Goal: Information Seeking & Learning: Get advice/opinions

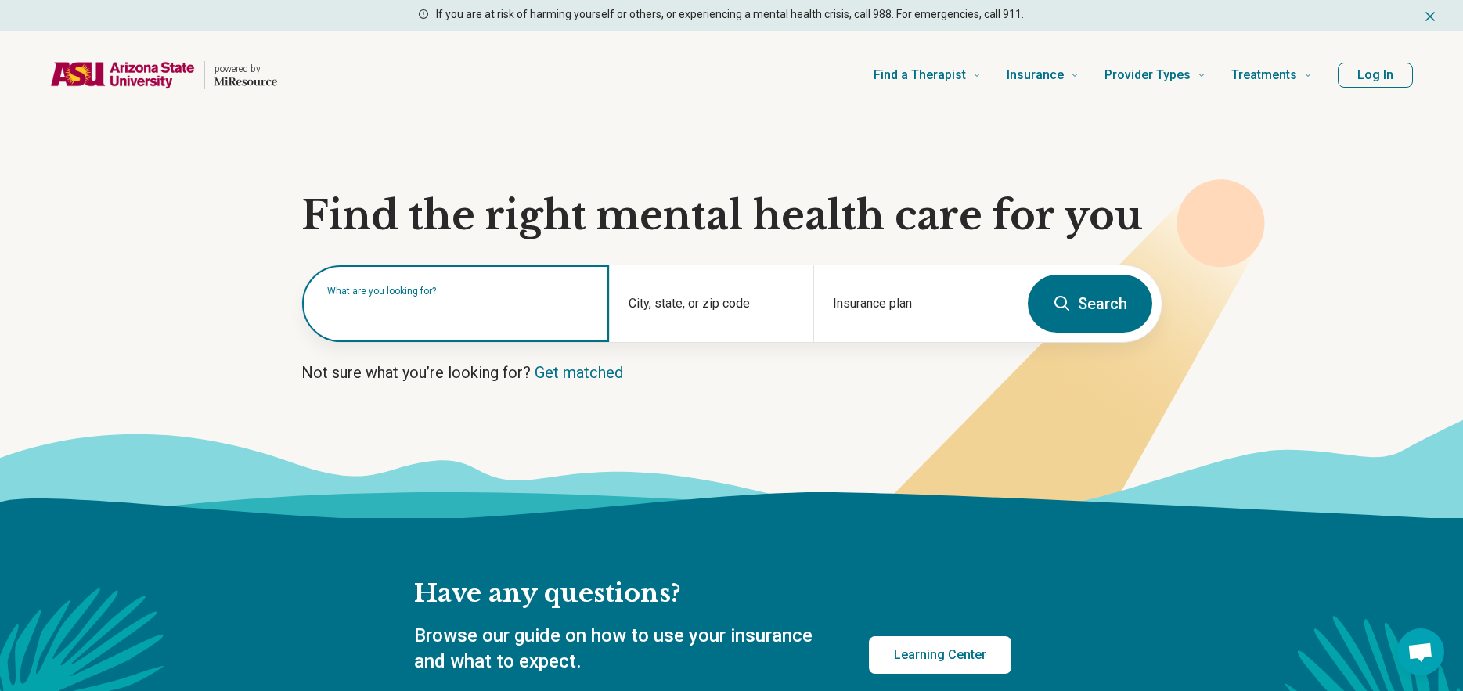
click at [442, 319] on input "text" at bounding box center [458, 311] width 263 height 19
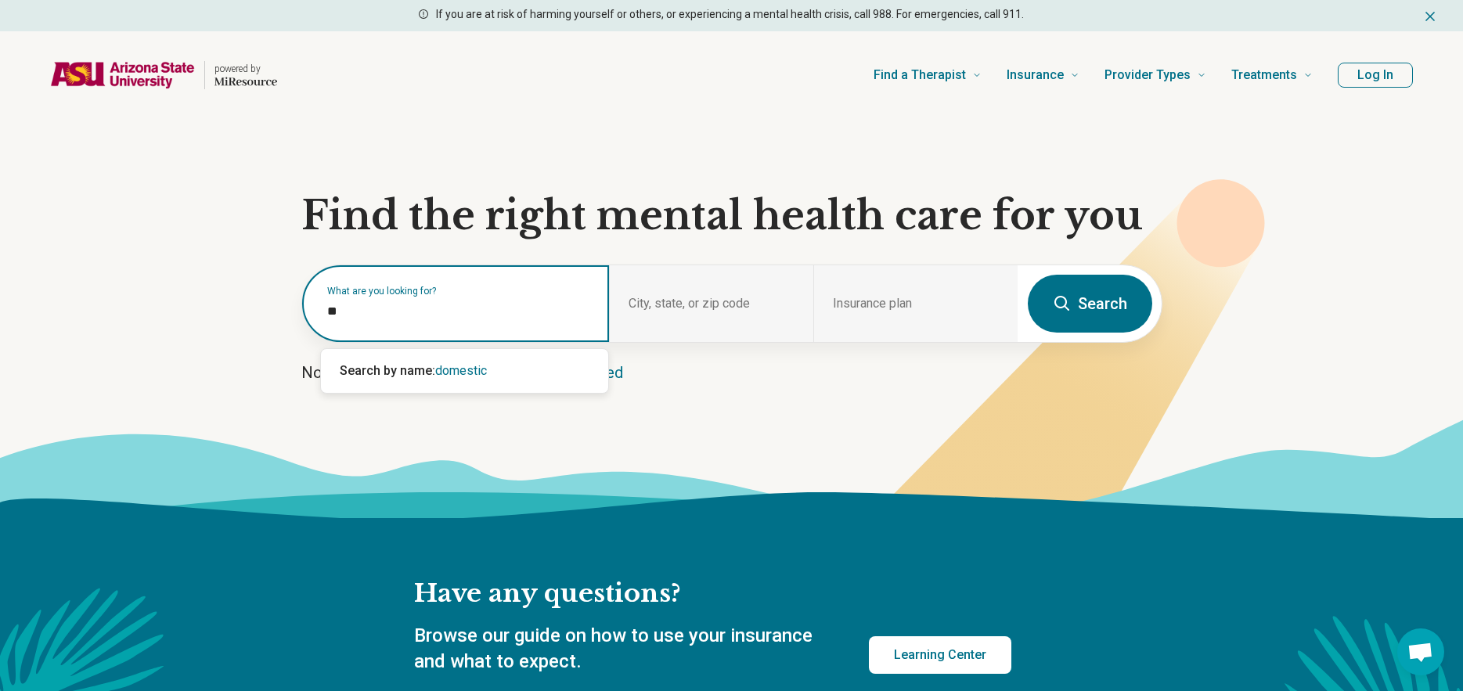
type input "*"
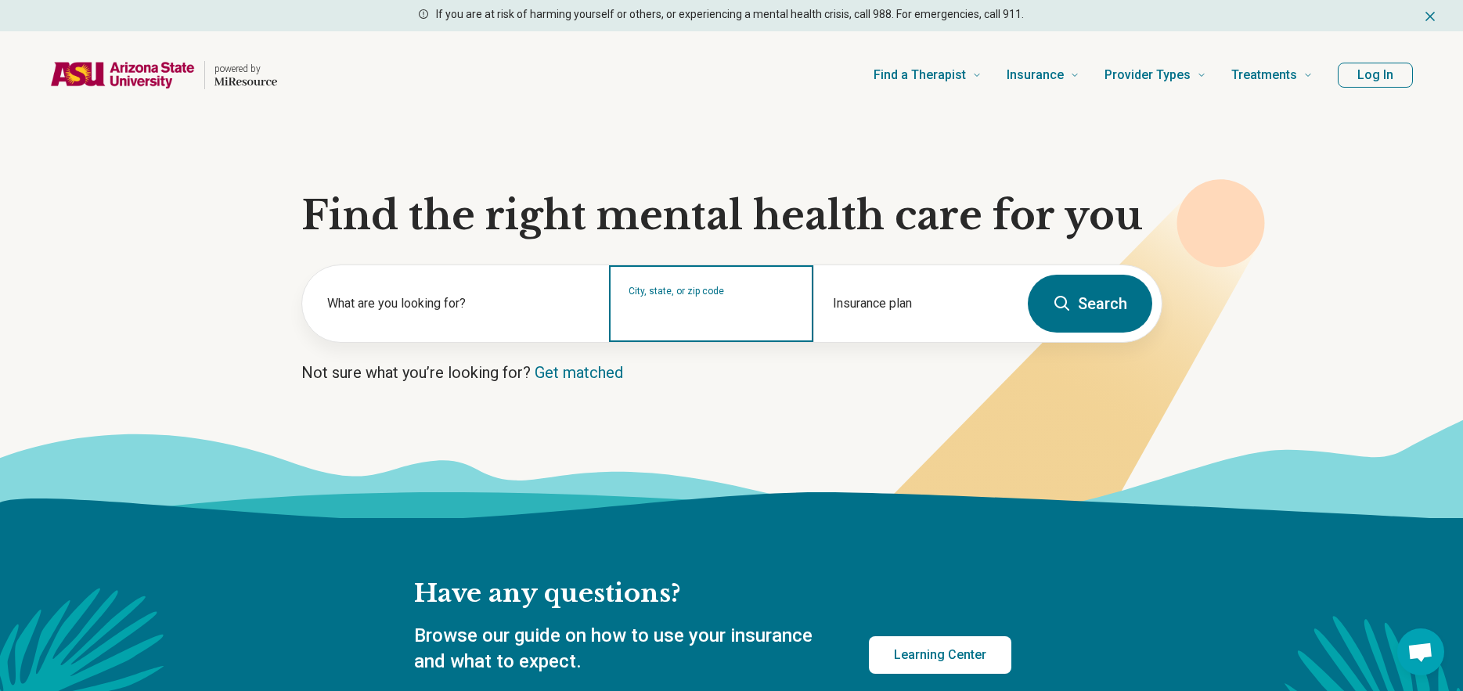
click at [730, 318] on input "City, state, or zip code" at bounding box center [712, 314] width 166 height 19
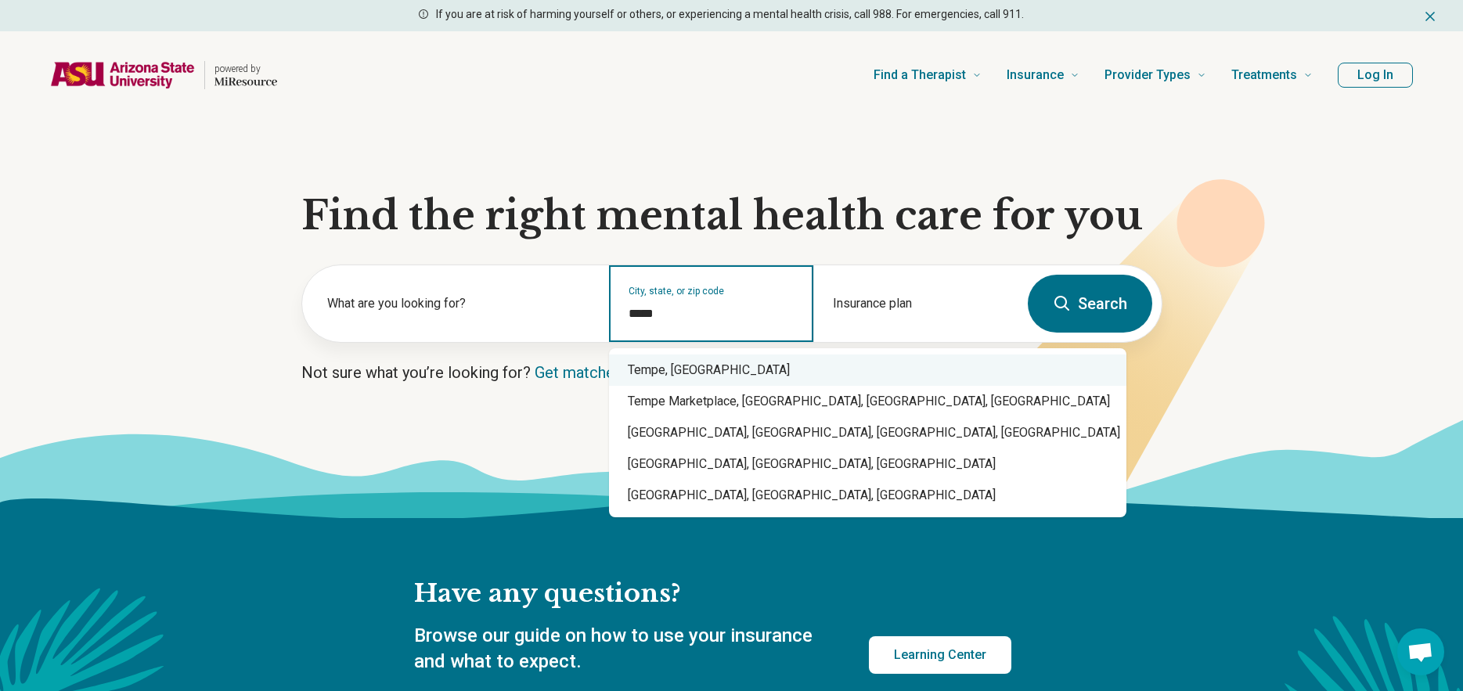
click at [725, 363] on div "Tempe, AZ" at bounding box center [868, 370] width 518 height 31
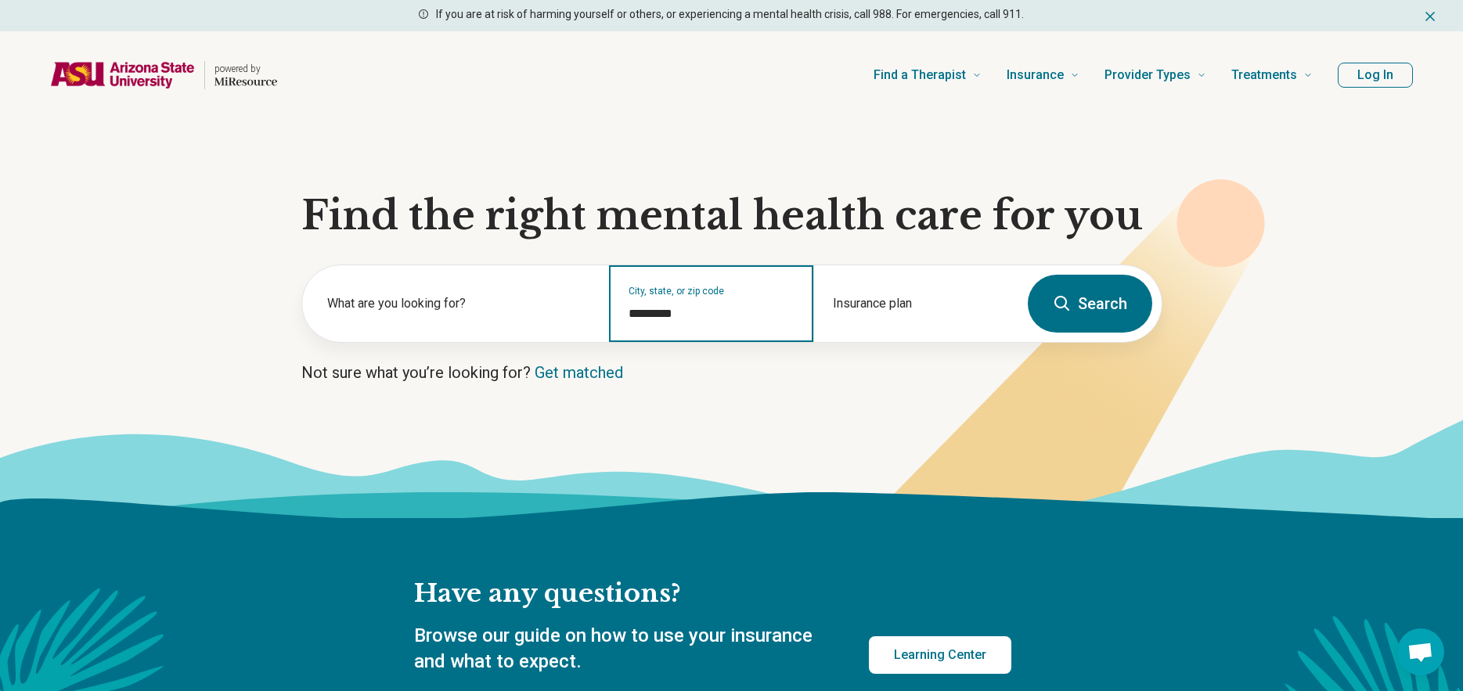
type input "*********"
click at [1075, 304] on button "Search" at bounding box center [1090, 304] width 124 height 58
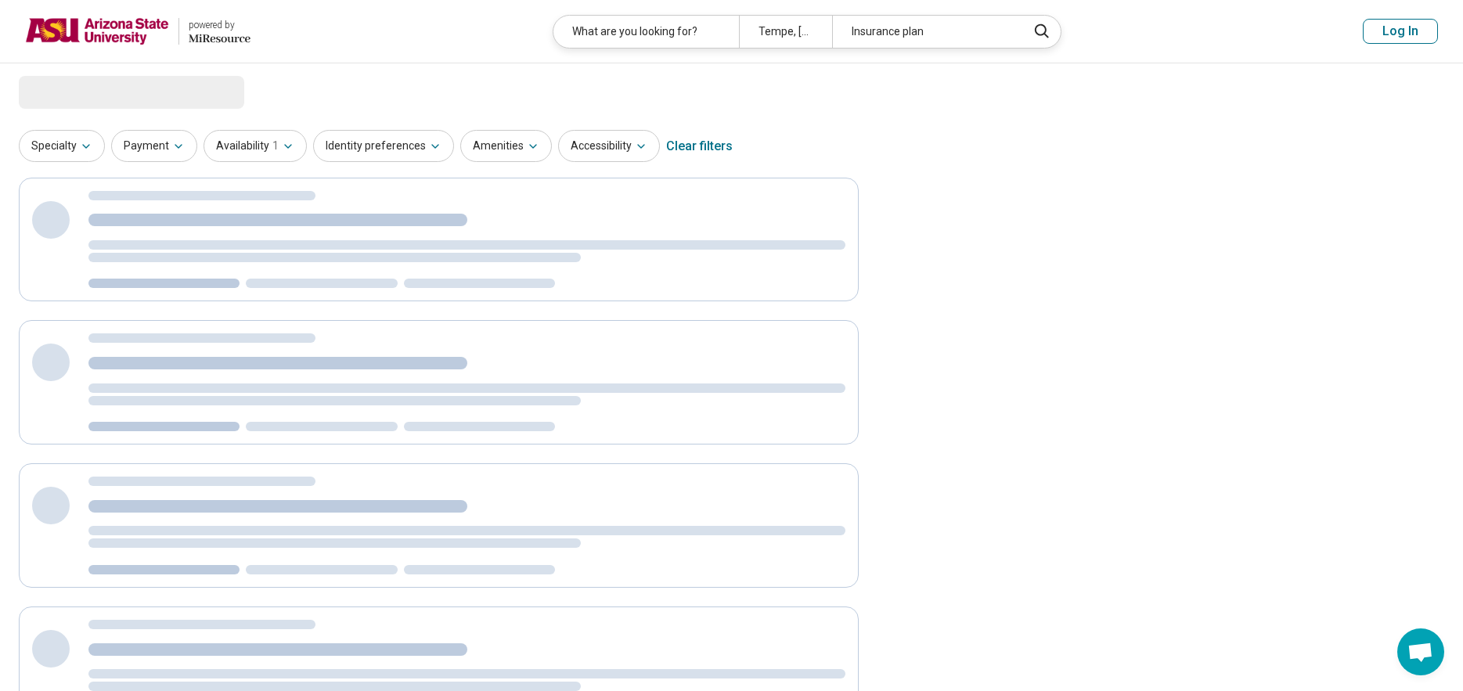
select select "***"
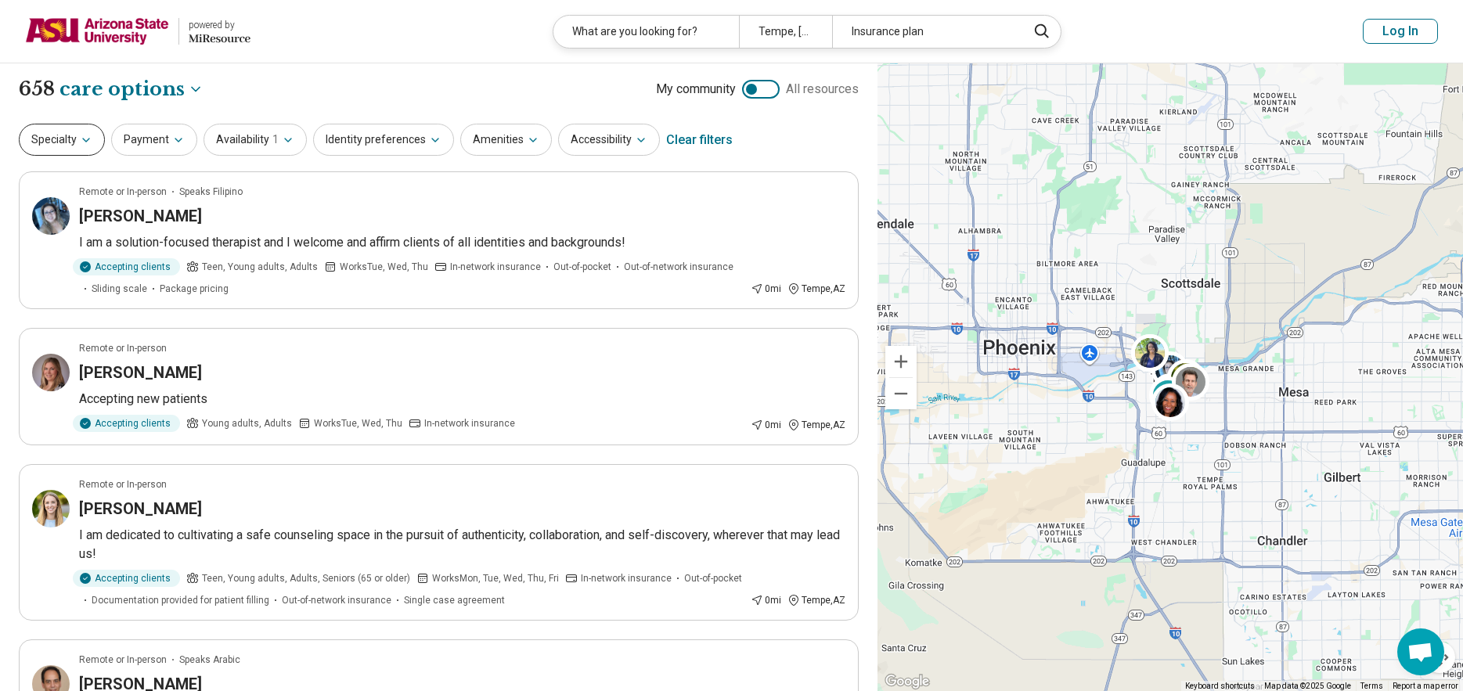
click at [83, 139] on icon "button" at bounding box center [86, 140] width 6 height 3
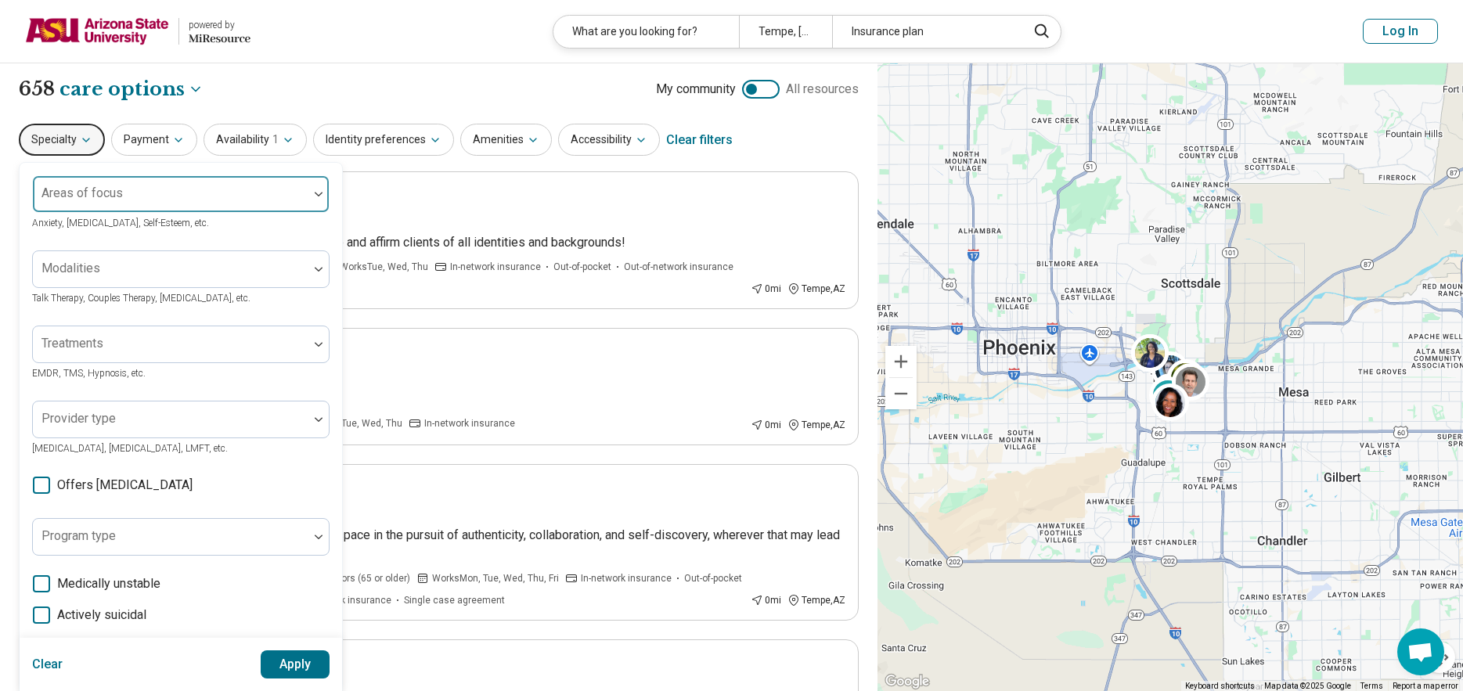
click at [138, 194] on div at bounding box center [170, 200] width 263 height 22
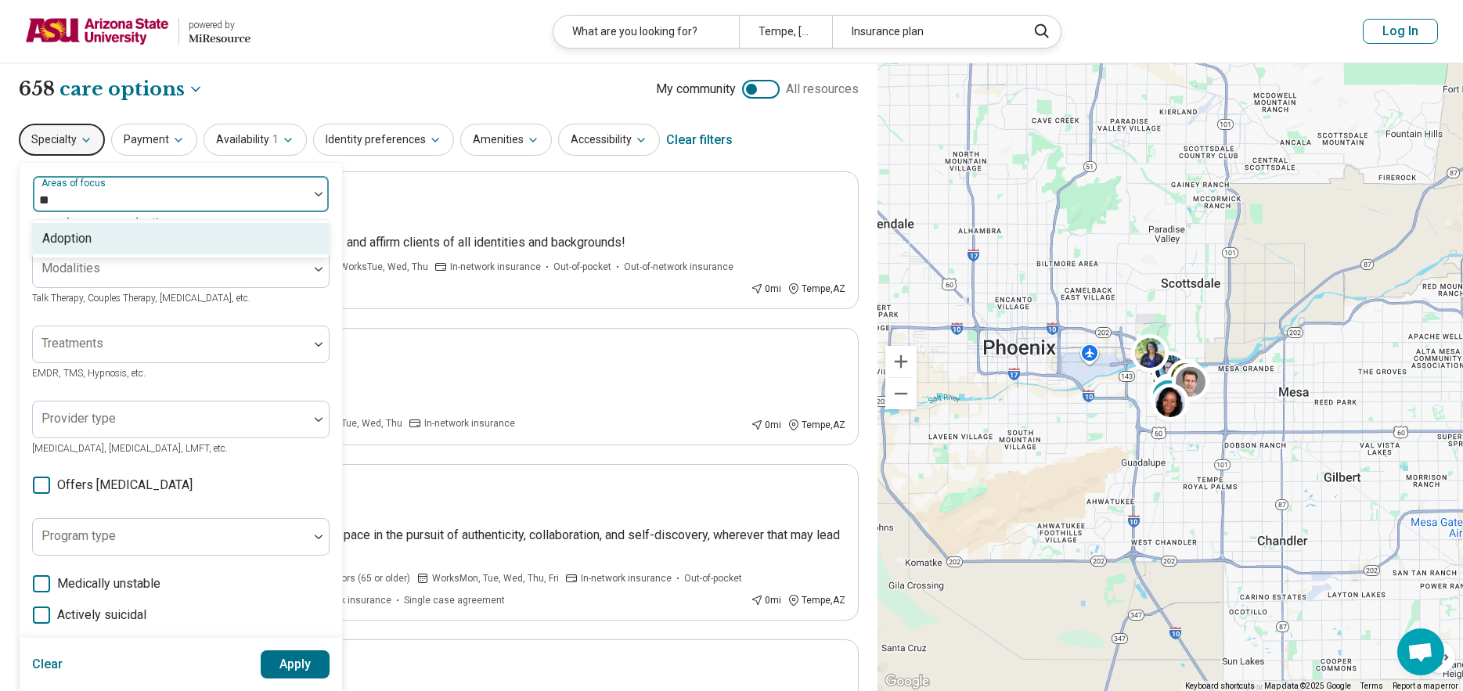
type input "*"
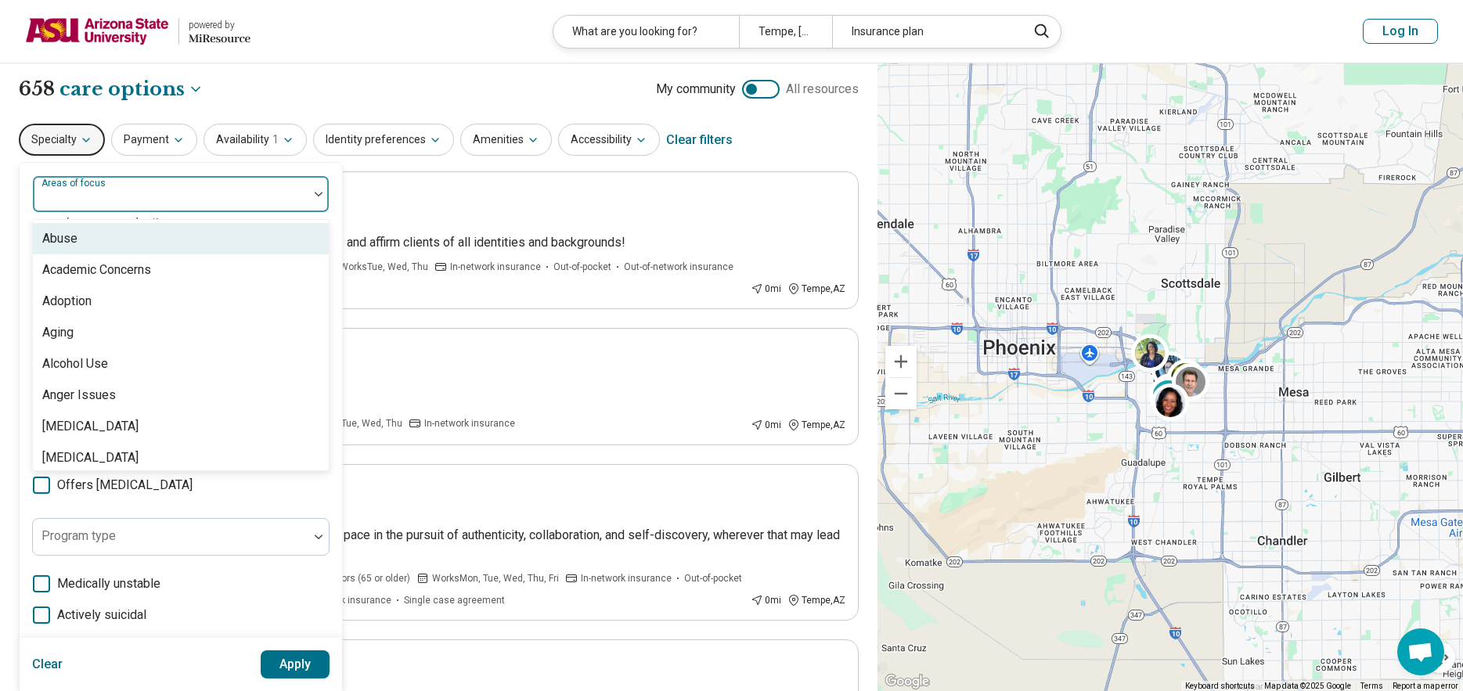
click at [218, 230] on div "Abuse" at bounding box center [181, 238] width 296 height 31
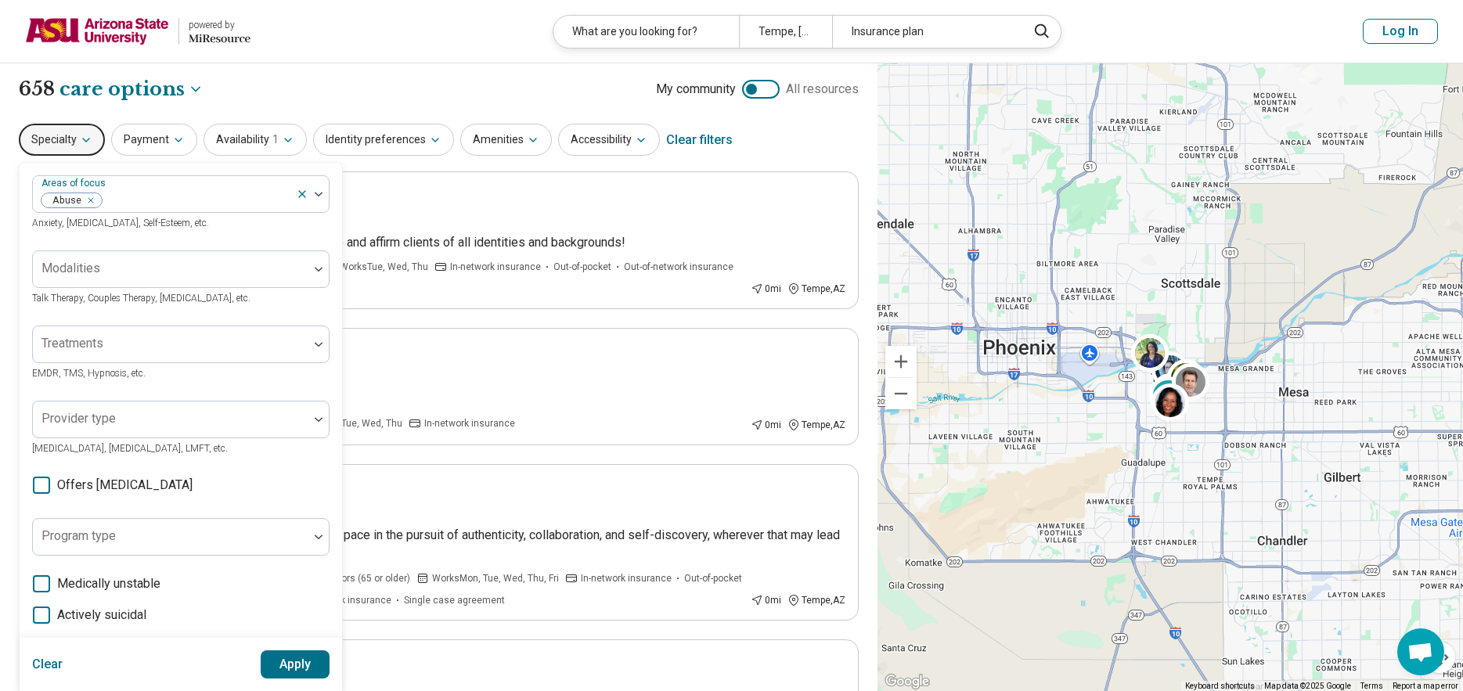
click at [304, 665] on button "Apply" at bounding box center [296, 665] width 70 height 28
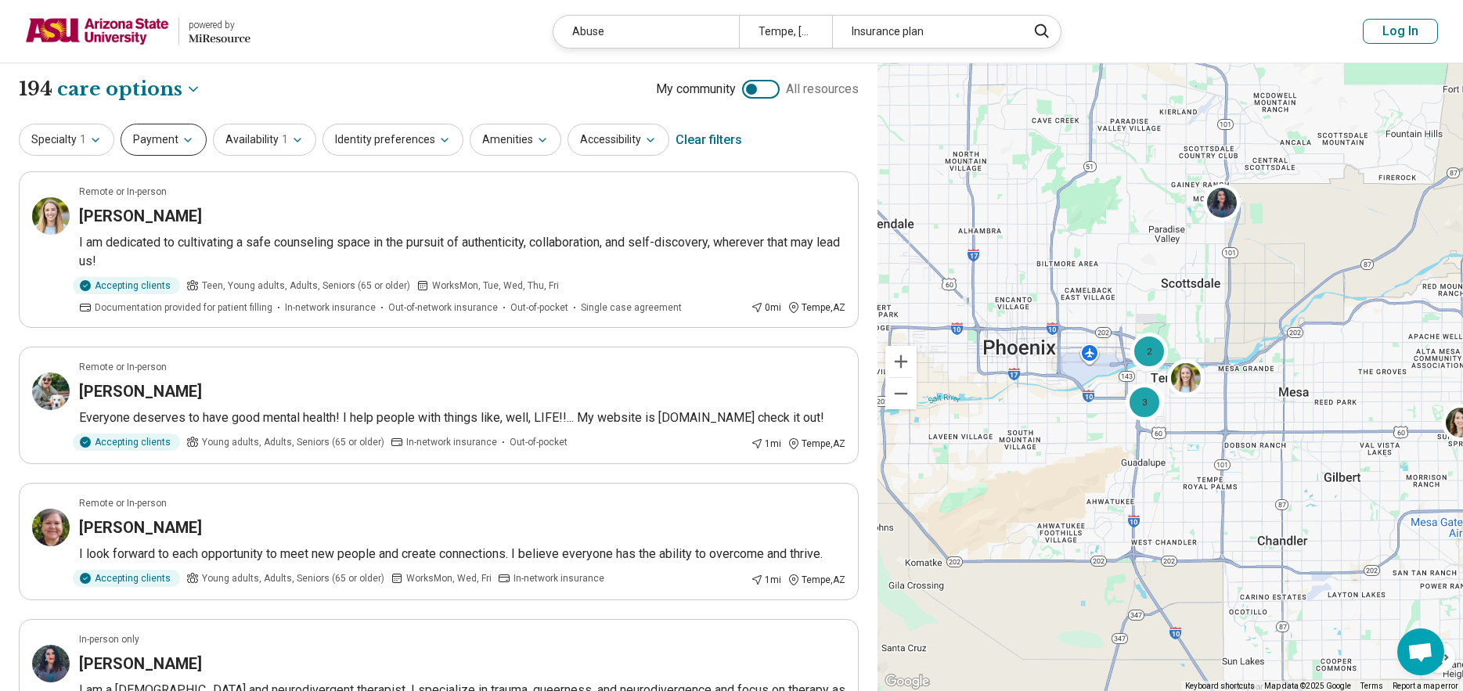
click at [184, 148] on button "Payment" at bounding box center [164, 140] width 86 height 32
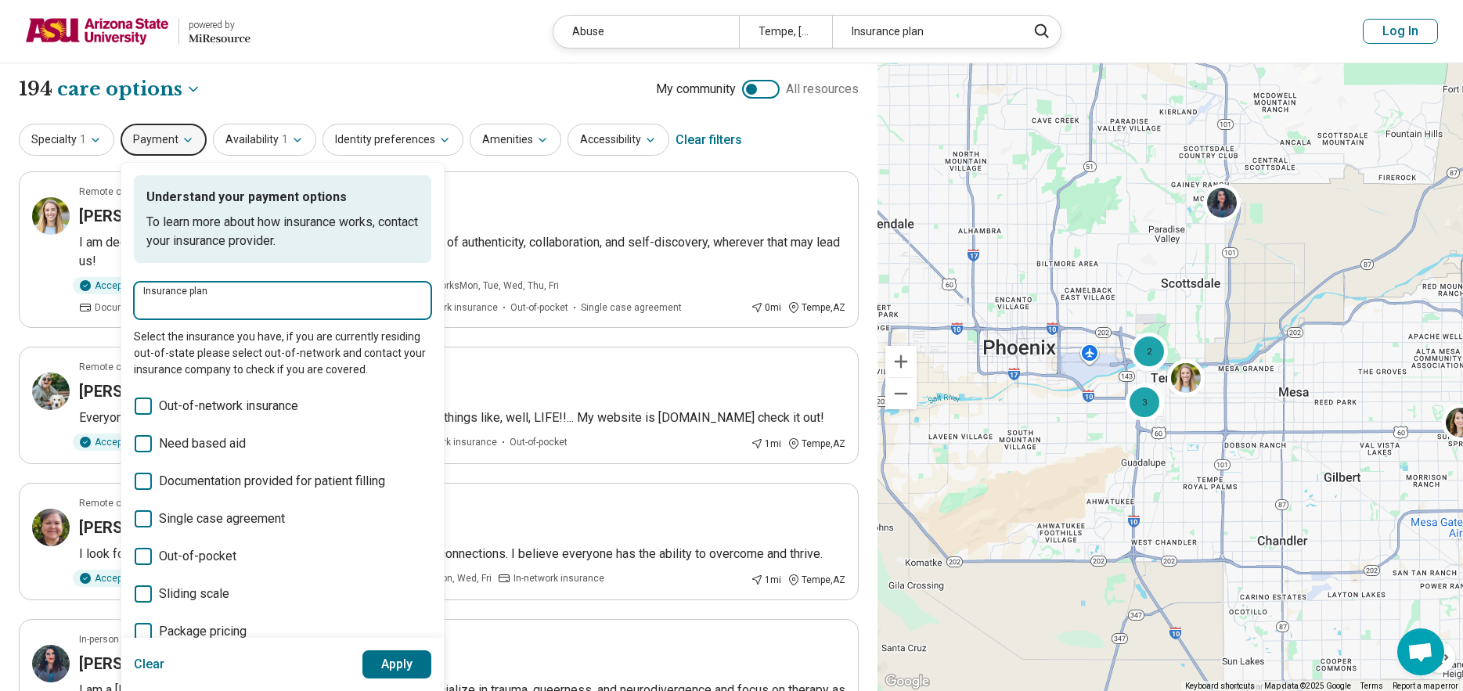
click at [251, 303] on input "Insurance plan" at bounding box center [282, 306] width 279 height 19
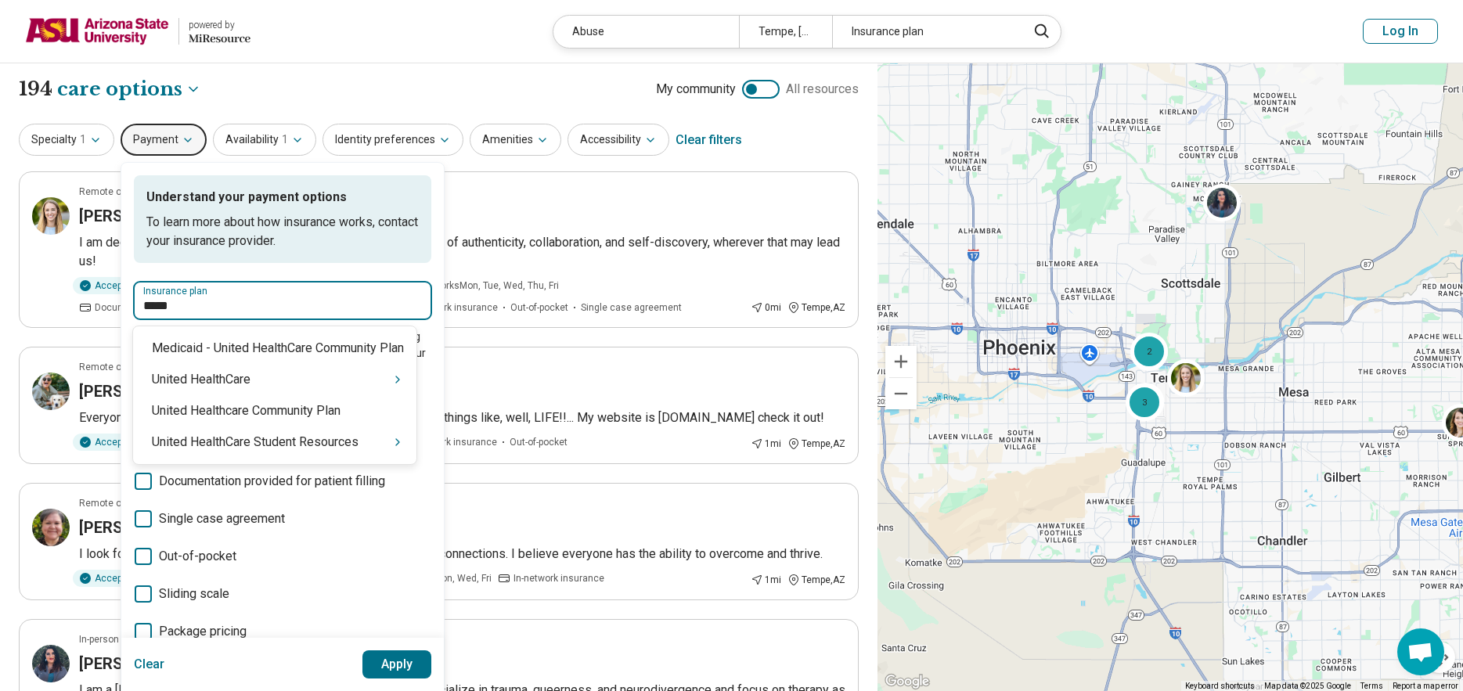
type input "******"
click at [298, 454] on div "United HealthCare Student Resources" at bounding box center [274, 442] width 283 height 31
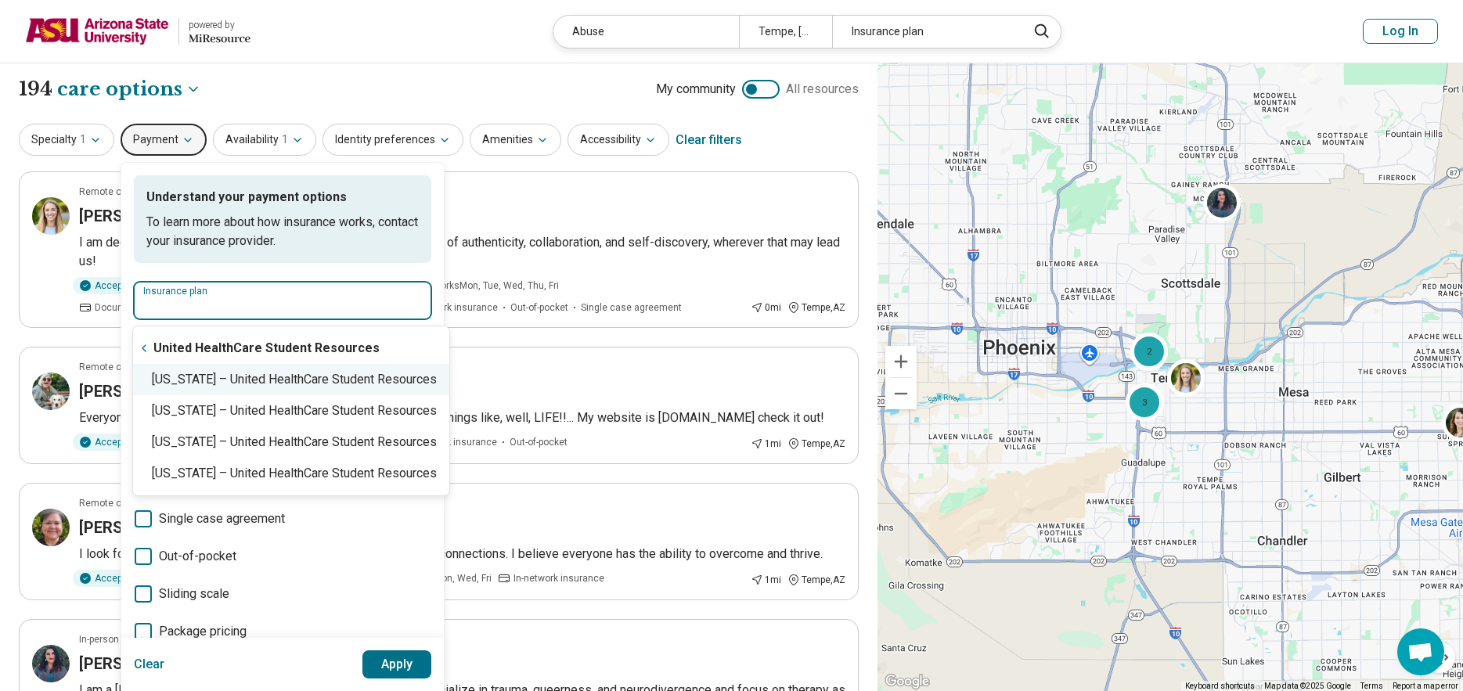
click at [251, 382] on div "Arizona – United HealthCare Student Resources" at bounding box center [291, 379] width 316 height 31
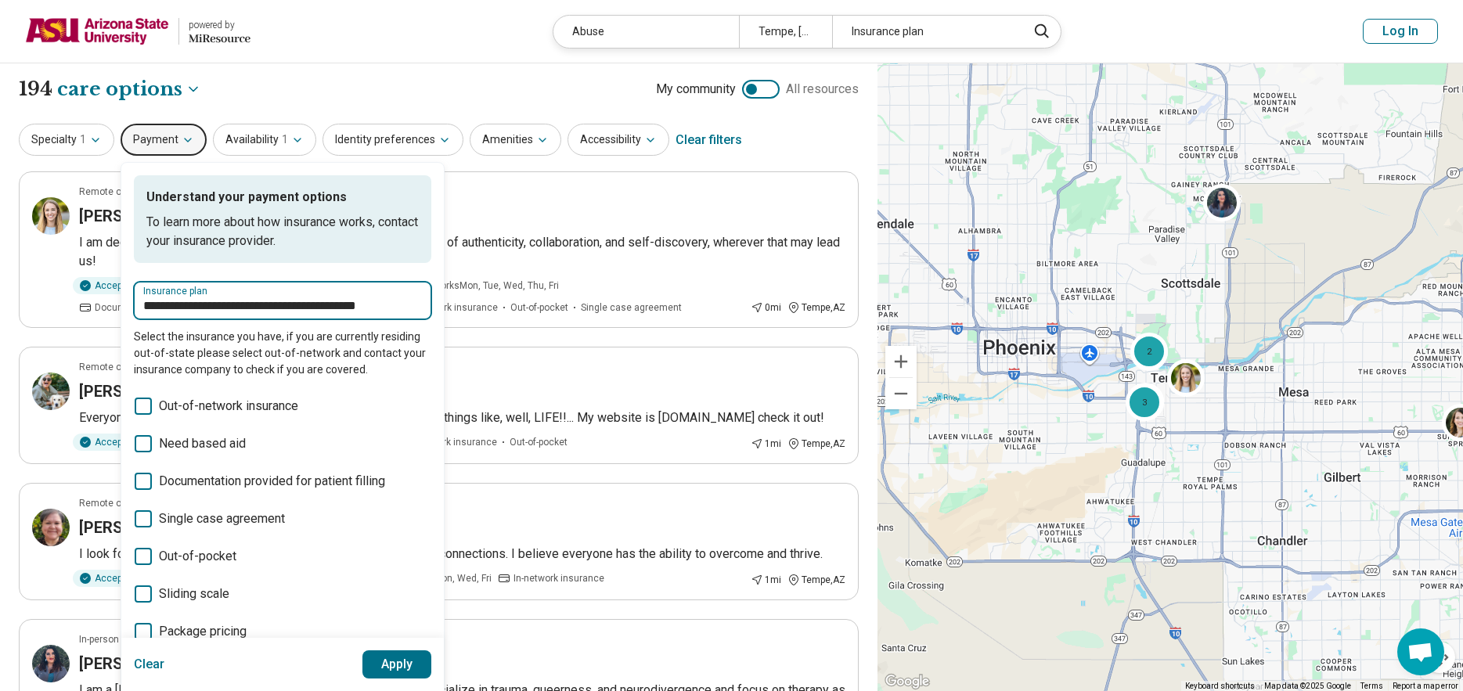
type input "**********"
click at [411, 660] on button "Apply" at bounding box center [398, 665] width 70 height 28
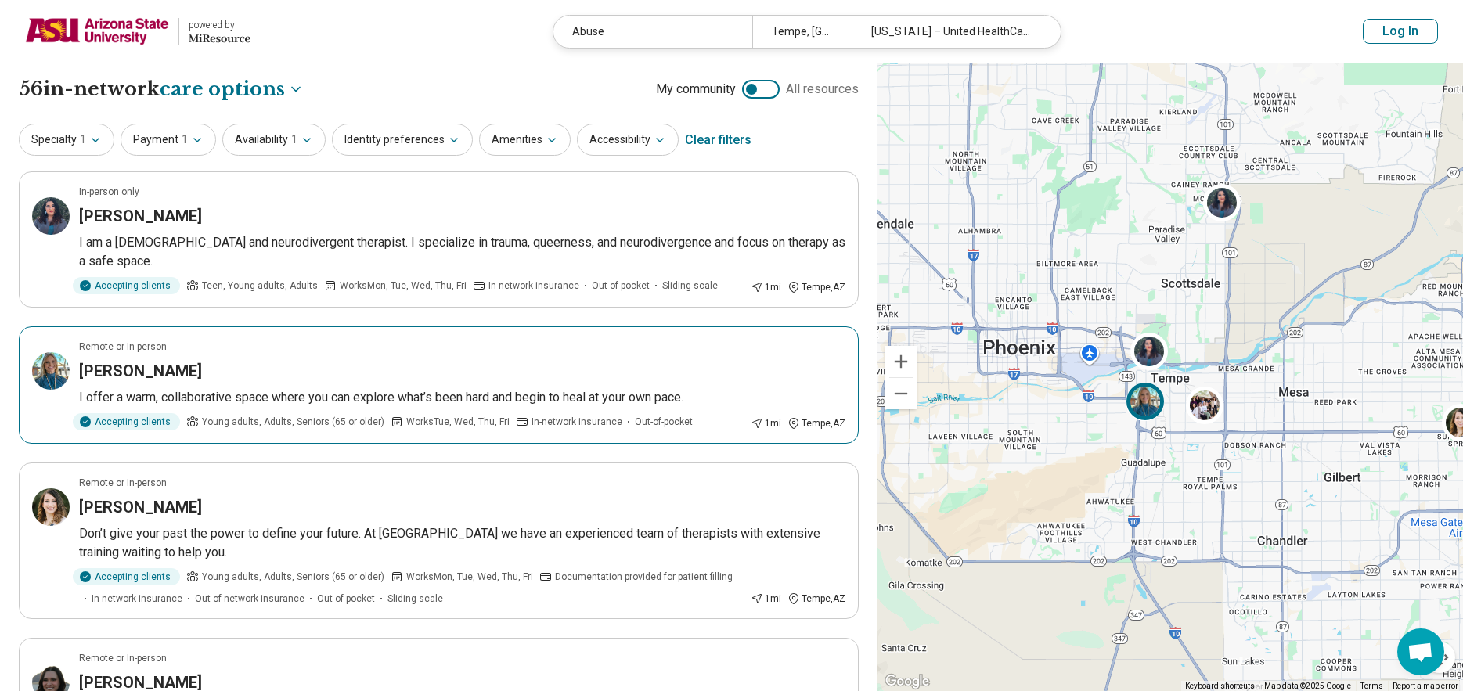
click at [54, 352] on img at bounding box center [51, 371] width 38 height 38
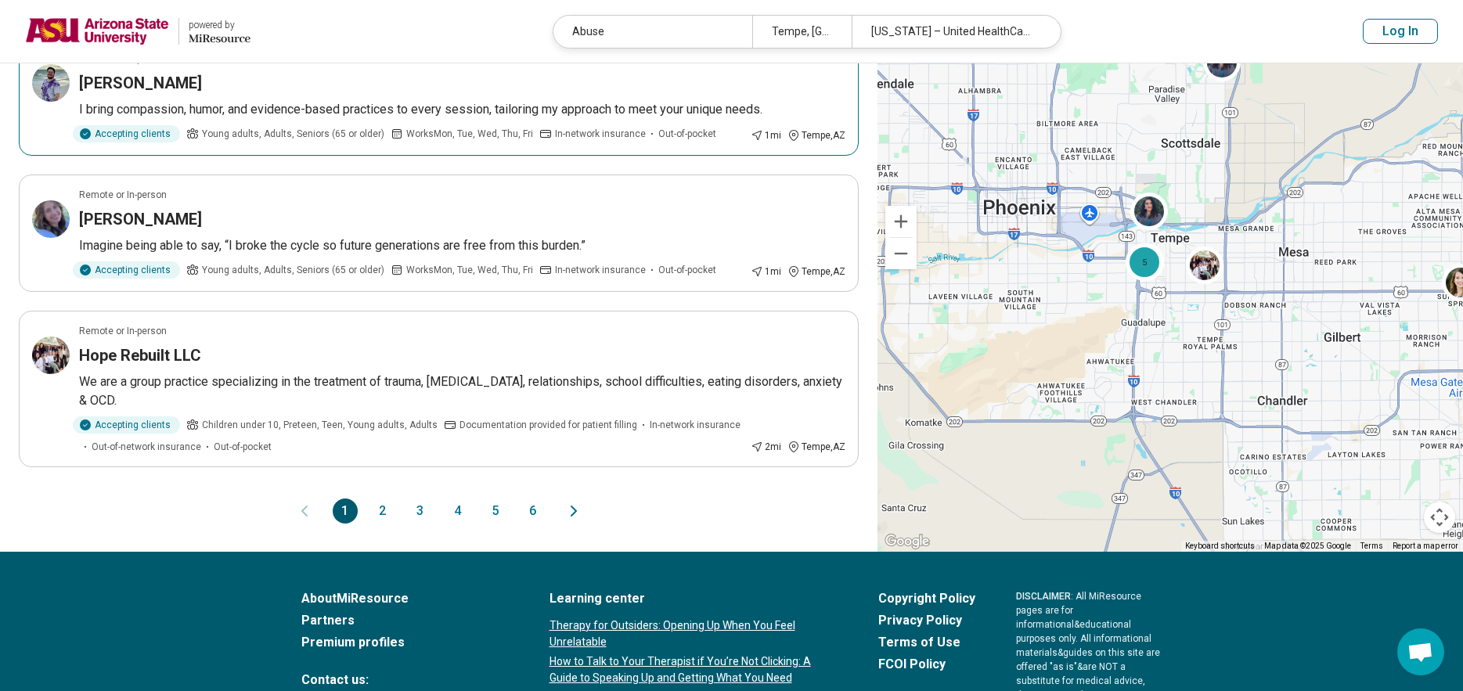
scroll to position [1253, 0]
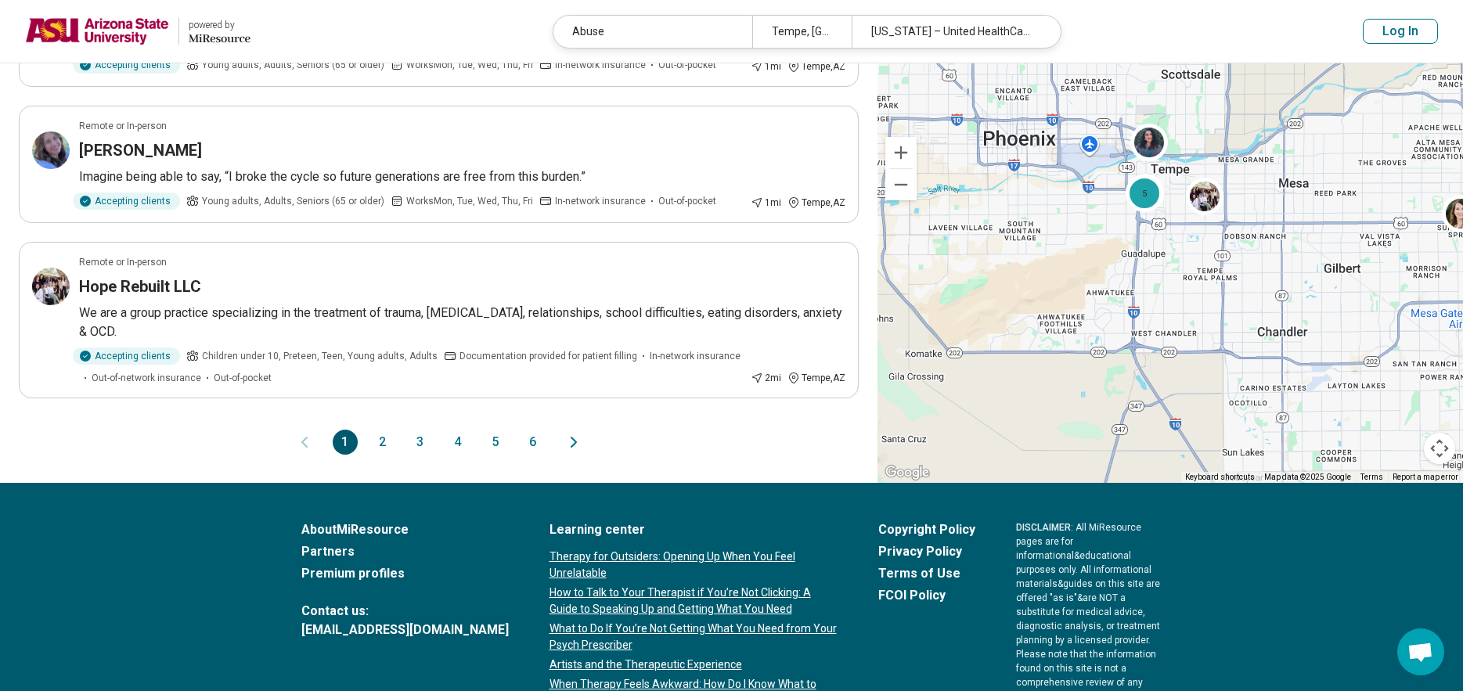
click at [388, 430] on button "2" at bounding box center [382, 442] width 25 height 25
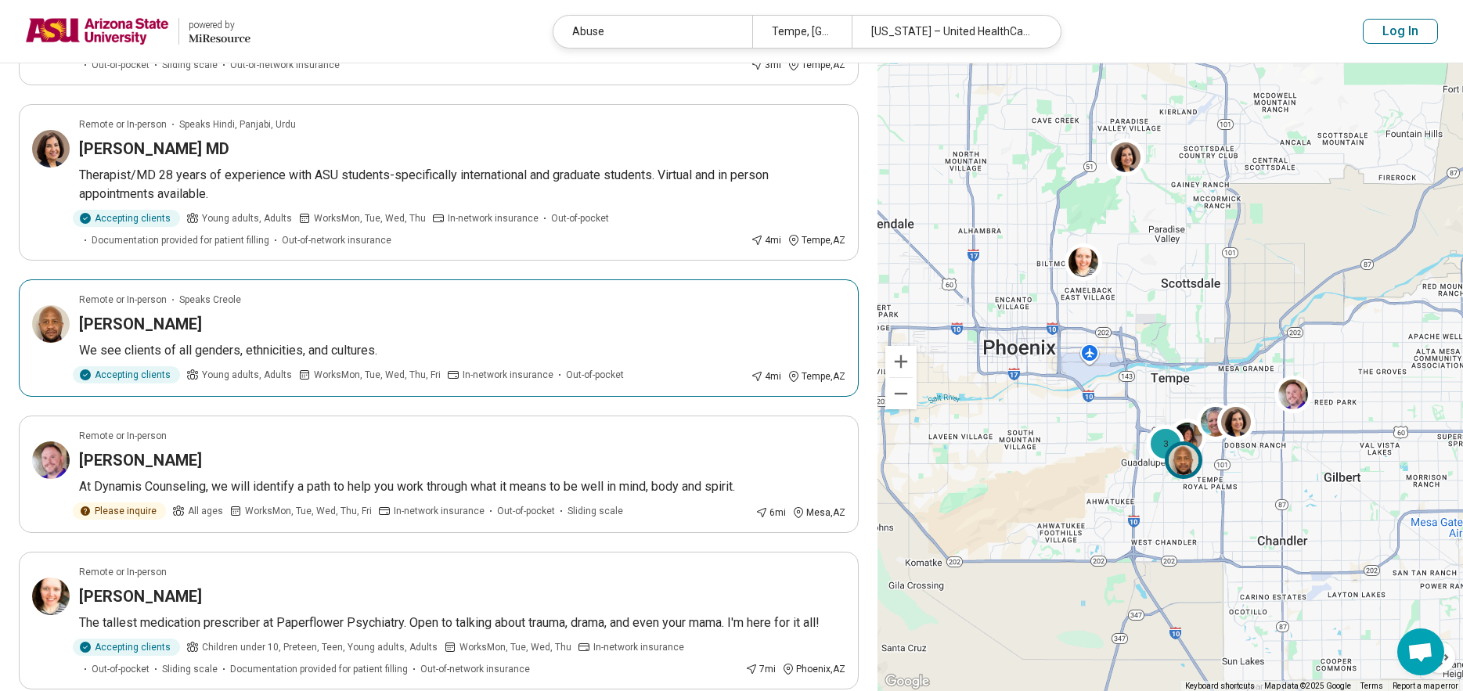
scroll to position [1174, 0]
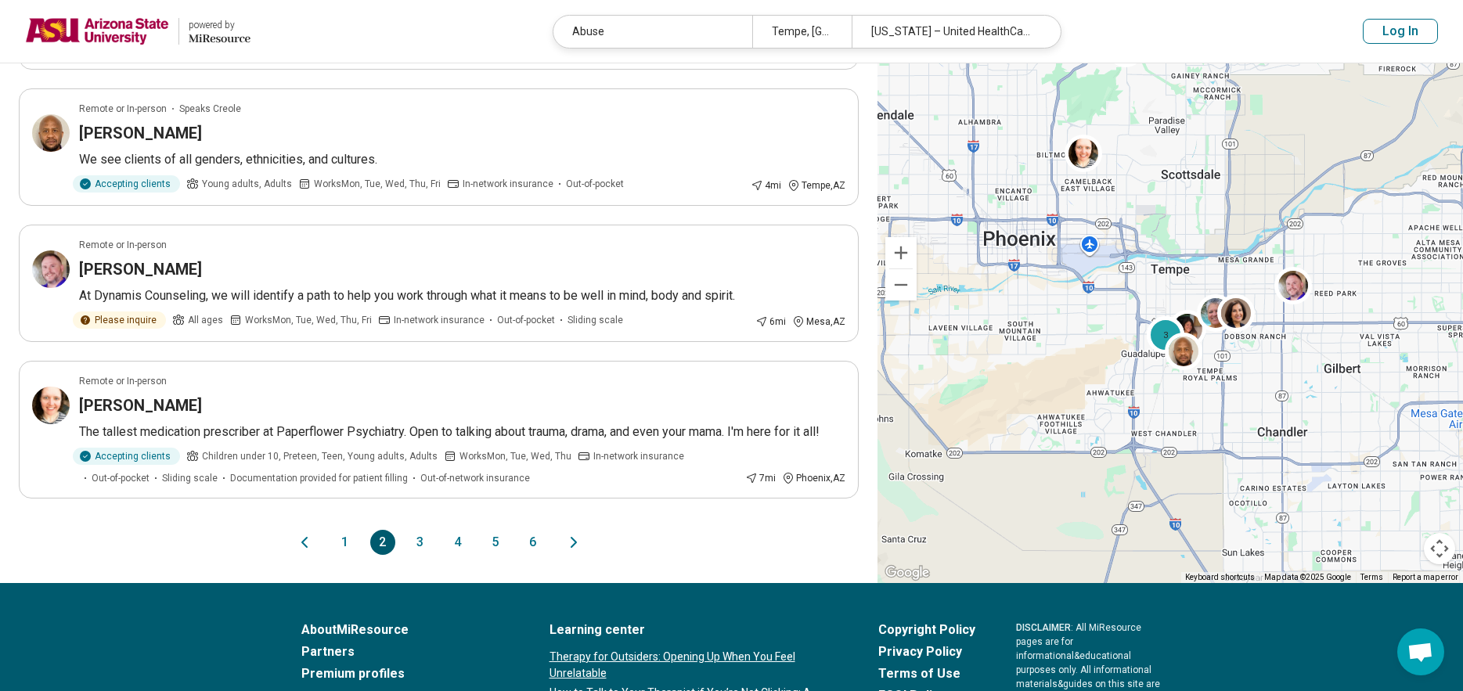
click at [420, 530] on button "3" at bounding box center [420, 542] width 25 height 25
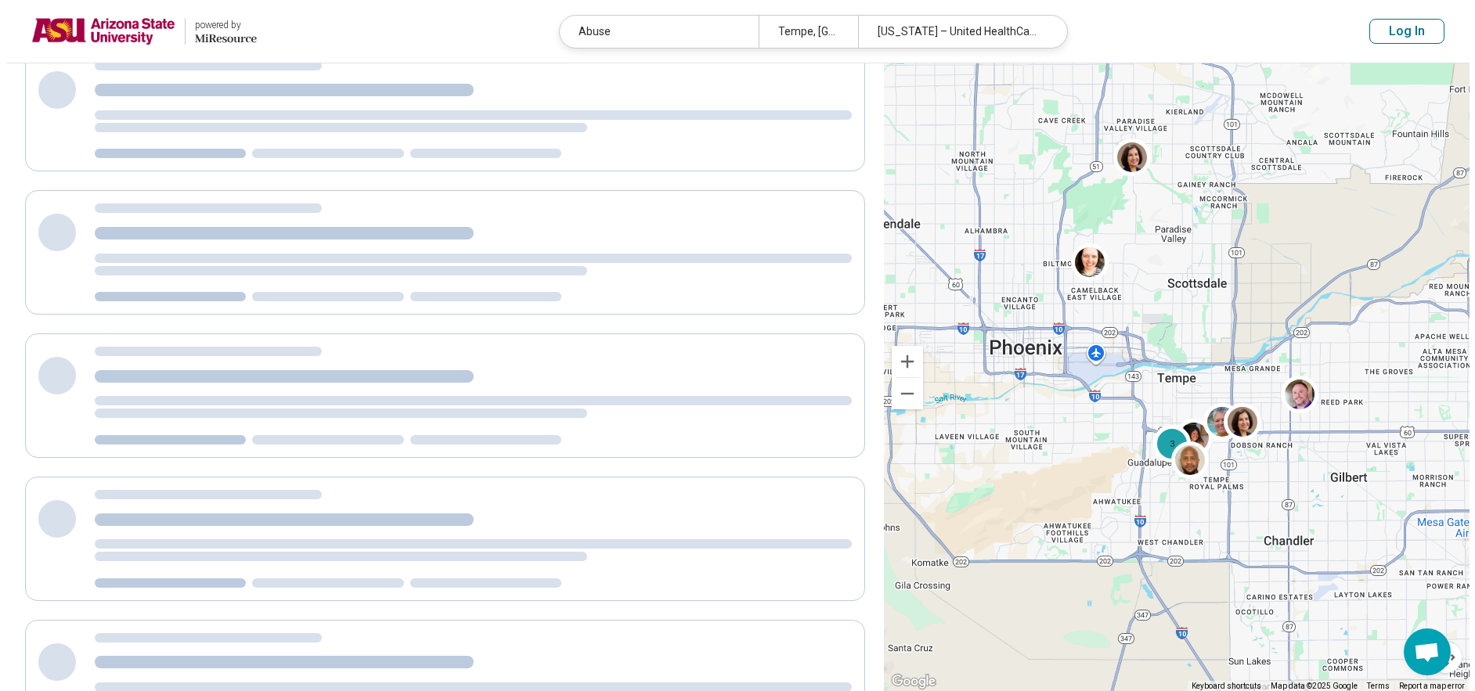
scroll to position [0, 0]
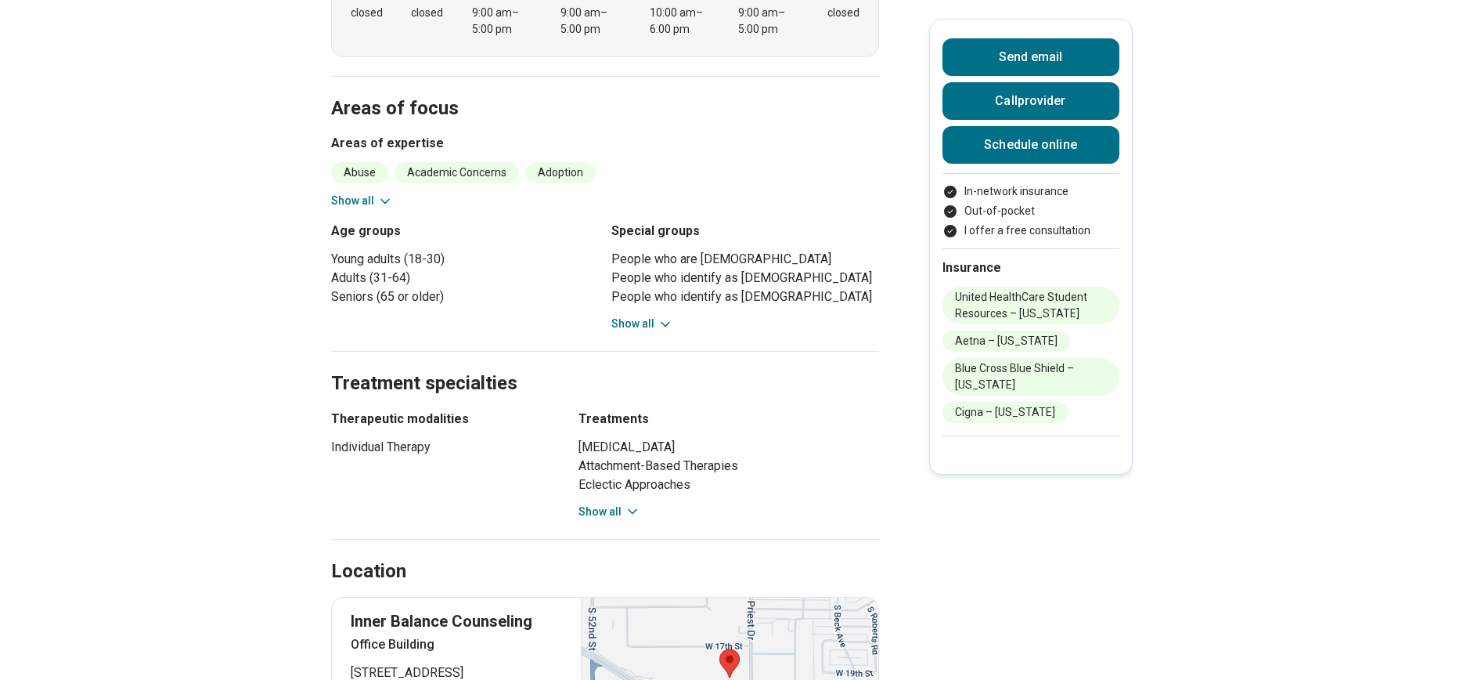
scroll to position [861, 0]
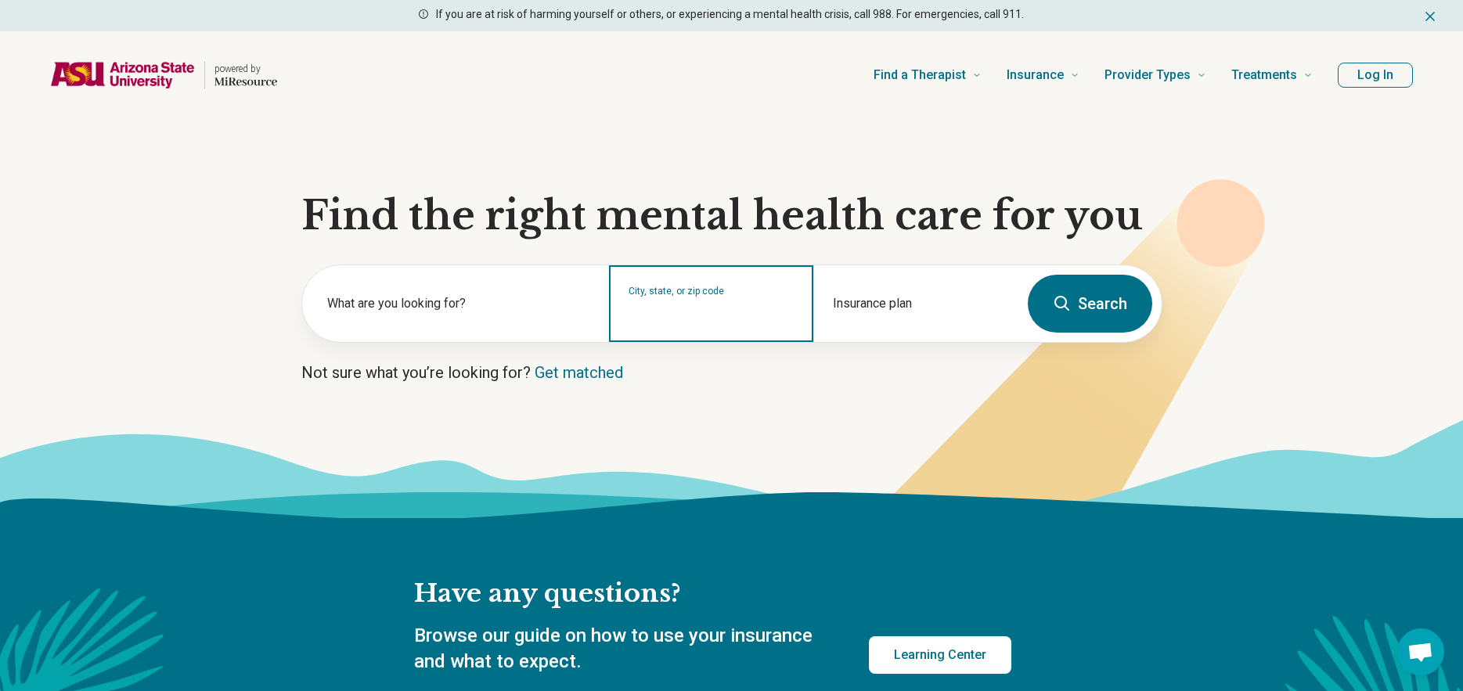
click at [640, 316] on input "City, state, or zip code" at bounding box center [712, 314] width 166 height 19
type input "*"
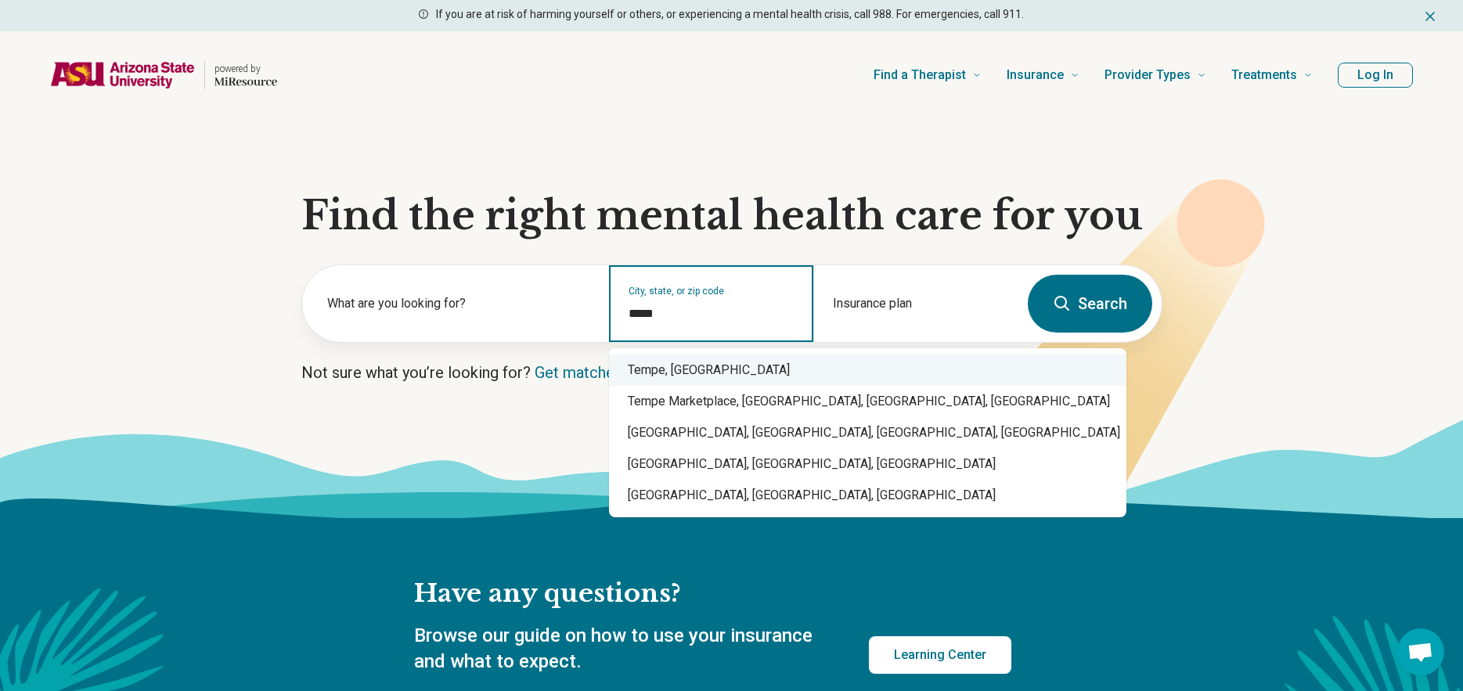
drag, startPoint x: 677, startPoint y: 368, endPoint x: 856, endPoint y: 350, distance: 179.4
click at [677, 369] on div "Tempe, AZ" at bounding box center [868, 370] width 518 height 31
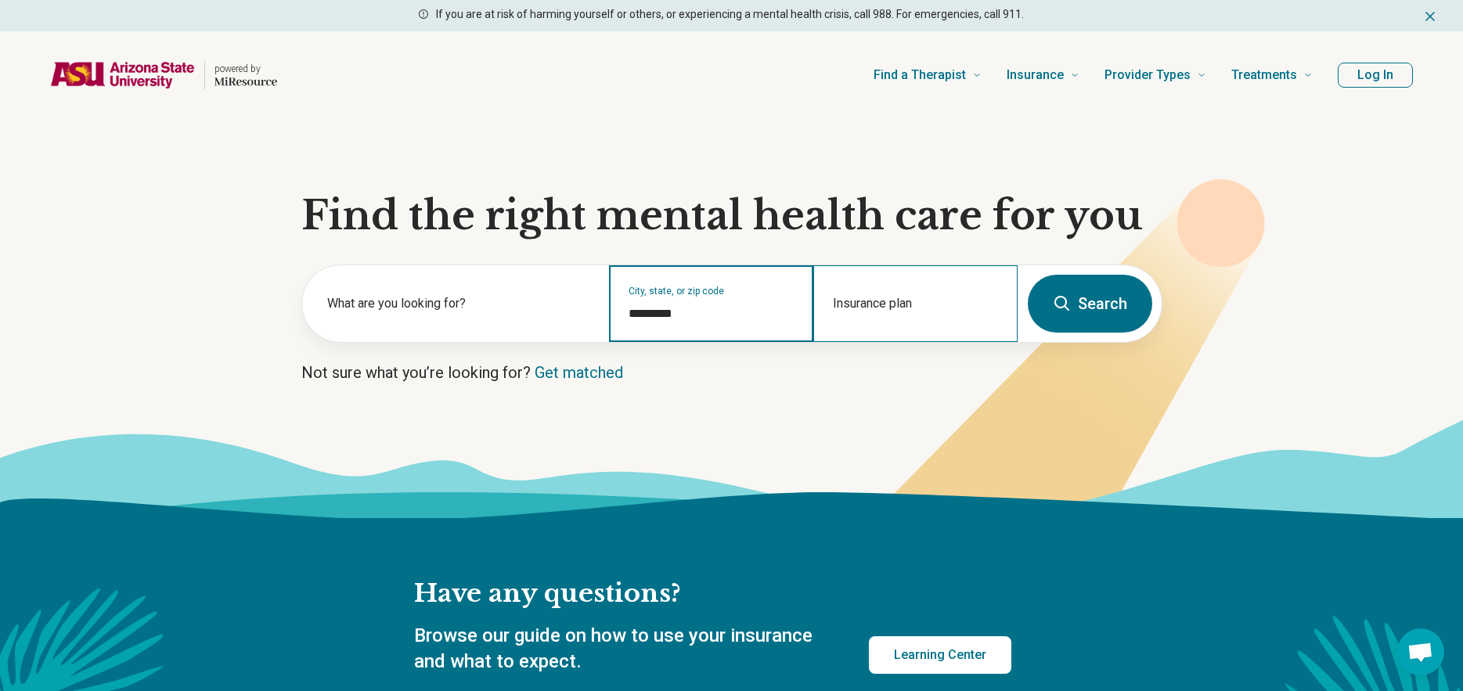
type input "*********"
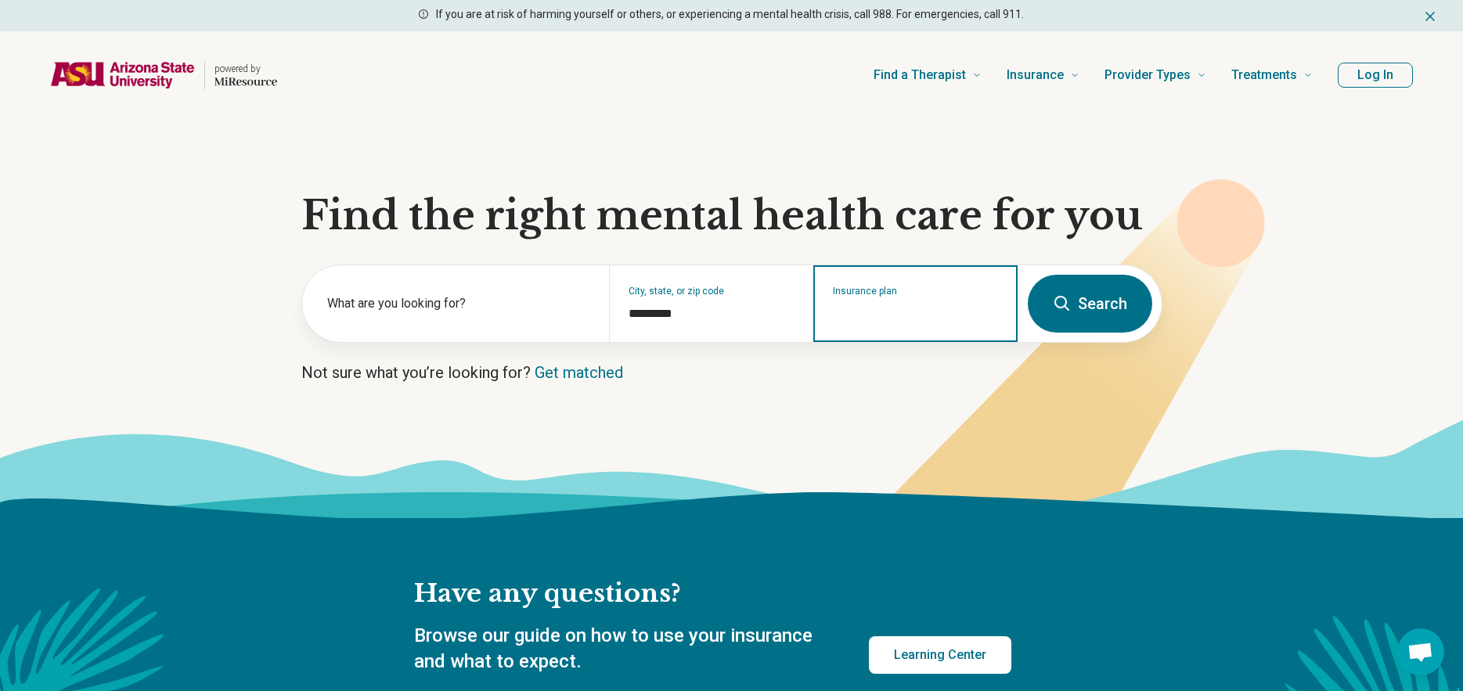
click at [909, 324] on div "Insurance plan" at bounding box center [916, 303] width 204 height 77
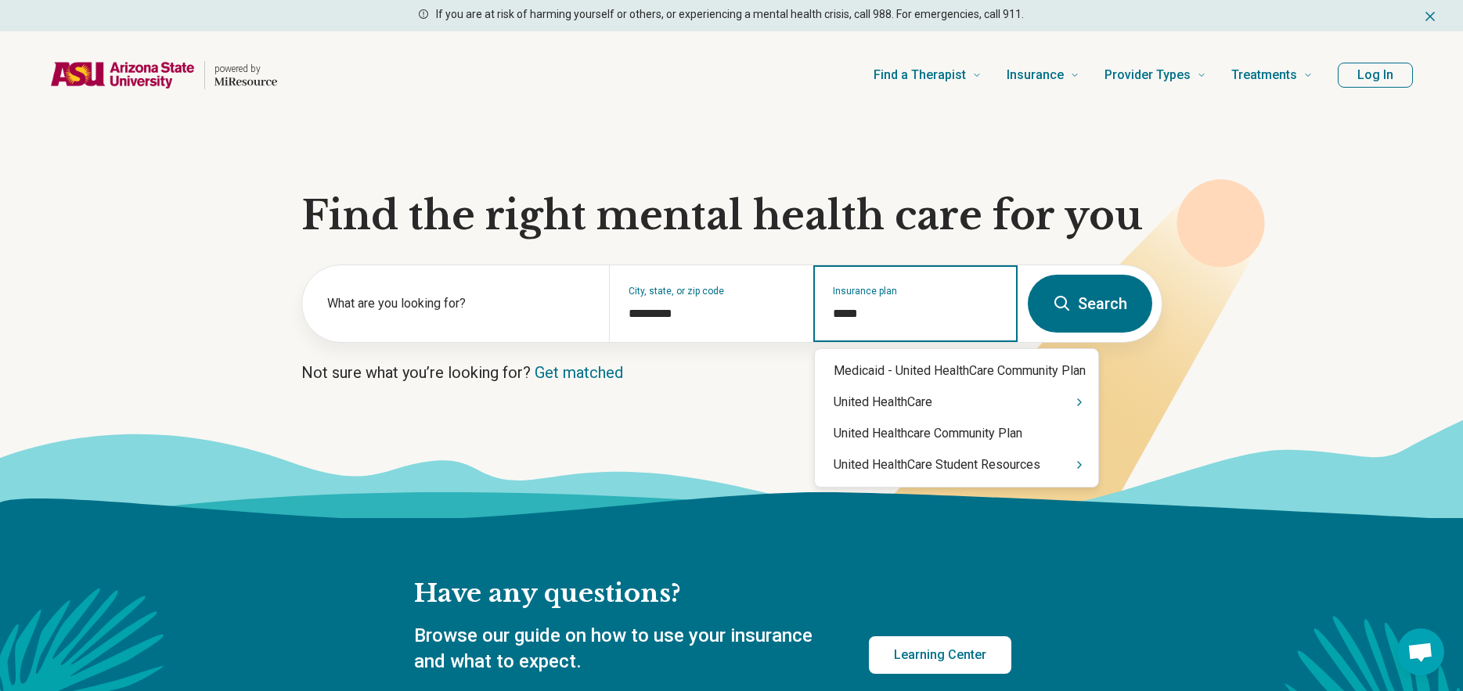
type input "******"
click at [1024, 470] on div "United HealthCare Student Resources" at bounding box center [956, 464] width 283 height 31
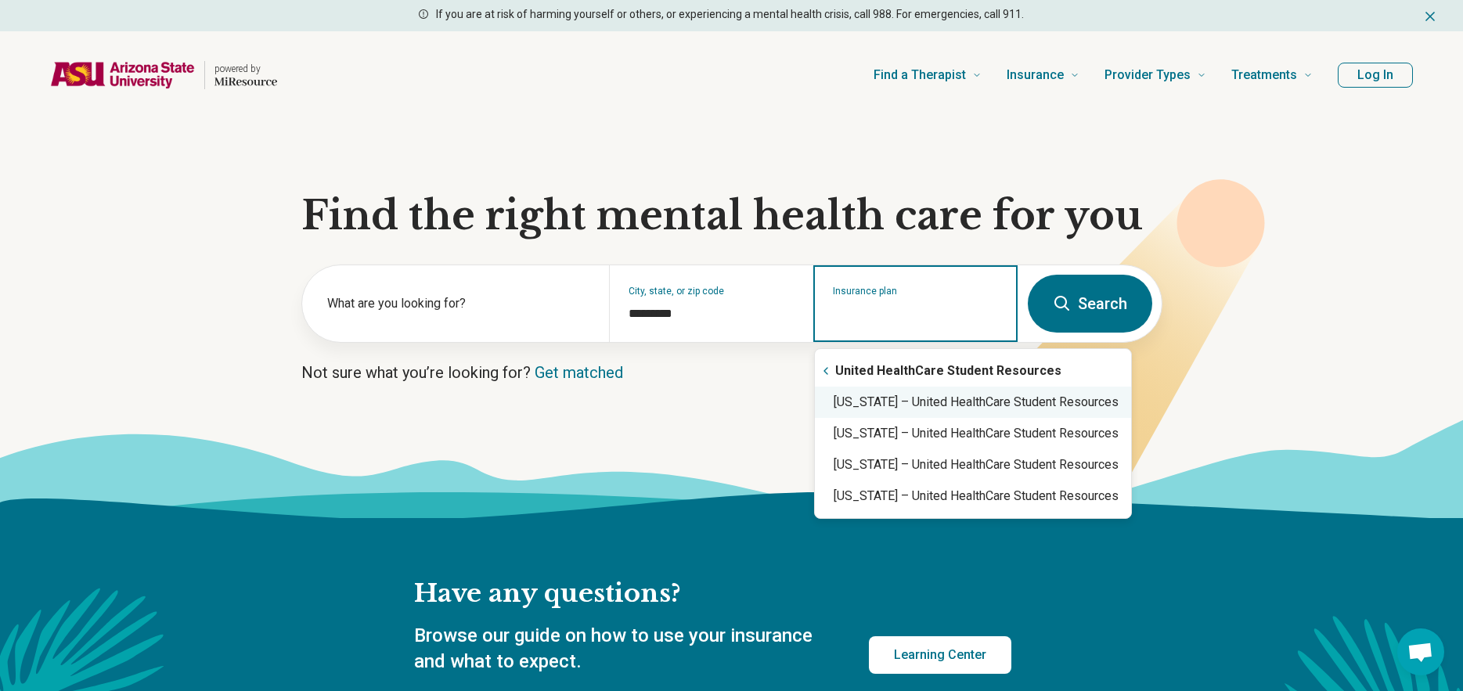
click at [893, 391] on div "Arizona – United HealthCare Student Resources" at bounding box center [973, 402] width 316 height 31
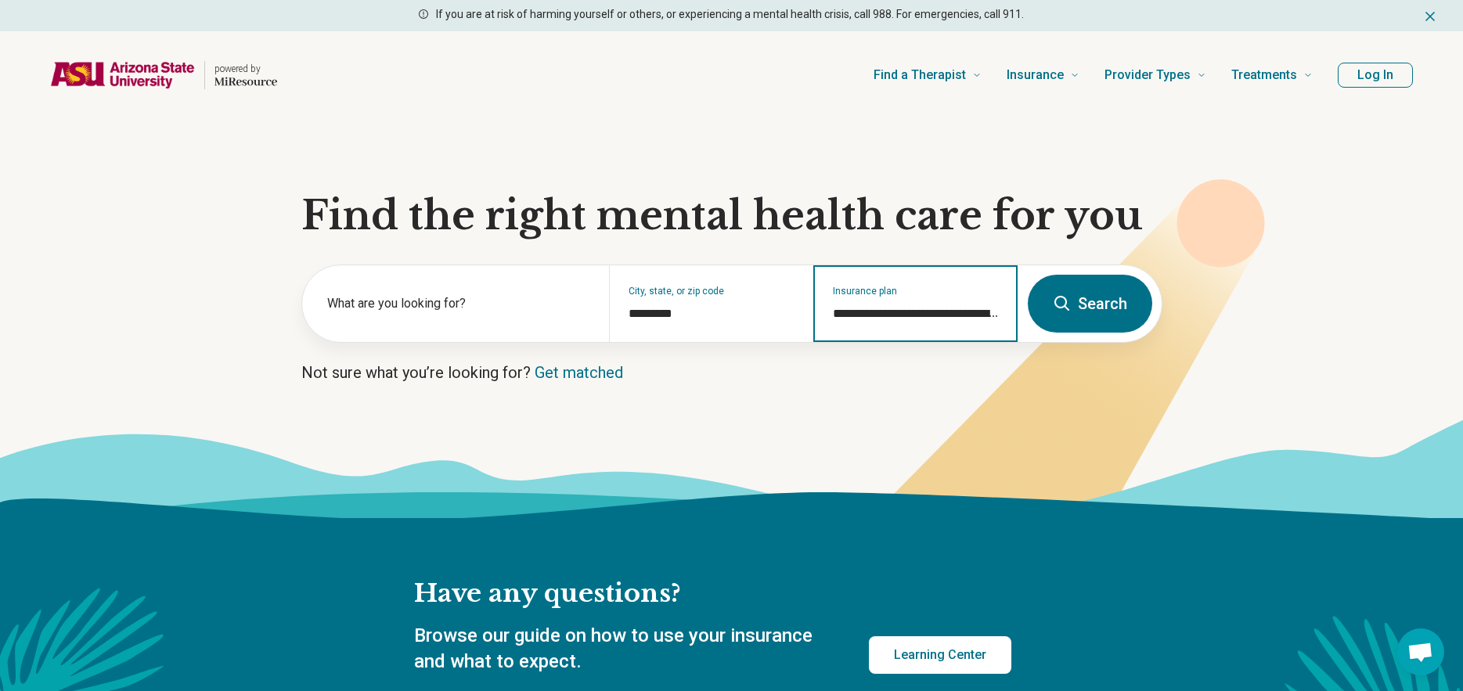
type input "**********"
click at [1067, 303] on icon at bounding box center [1062, 303] width 15 height 15
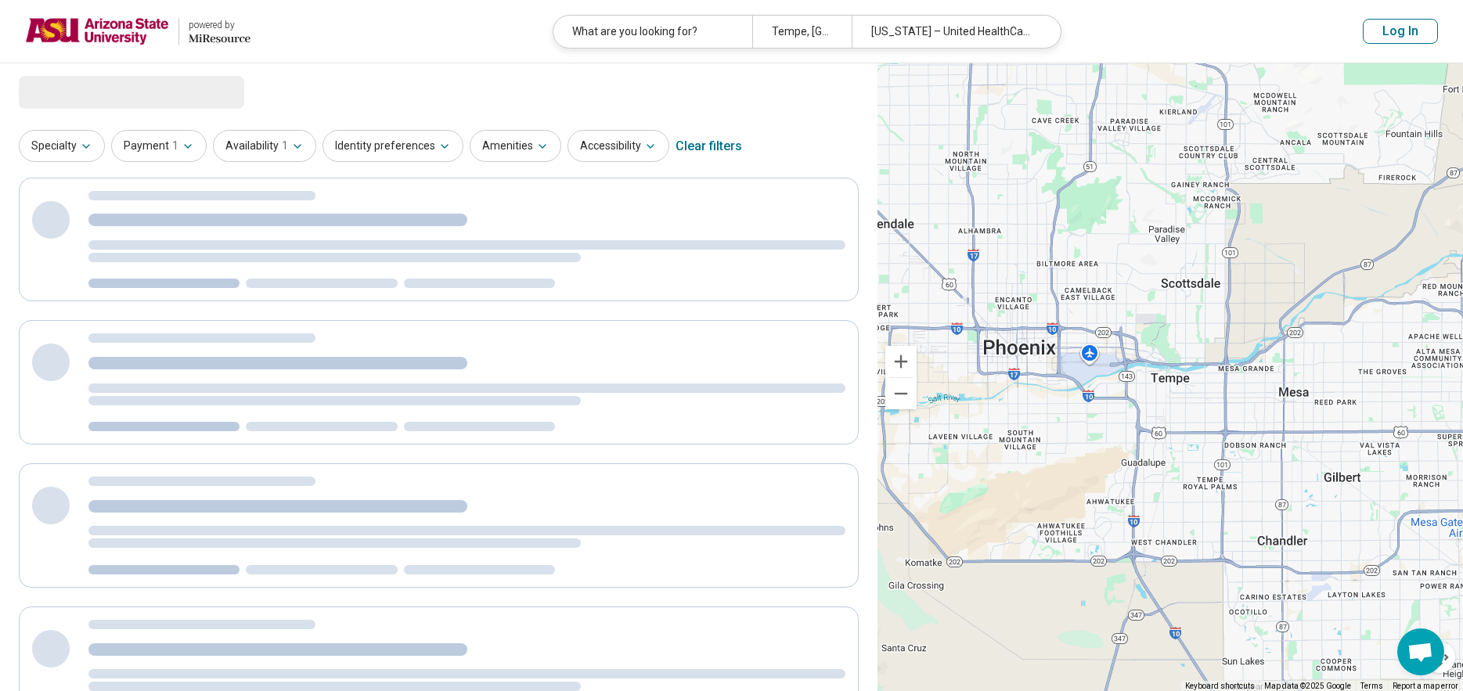
select select "***"
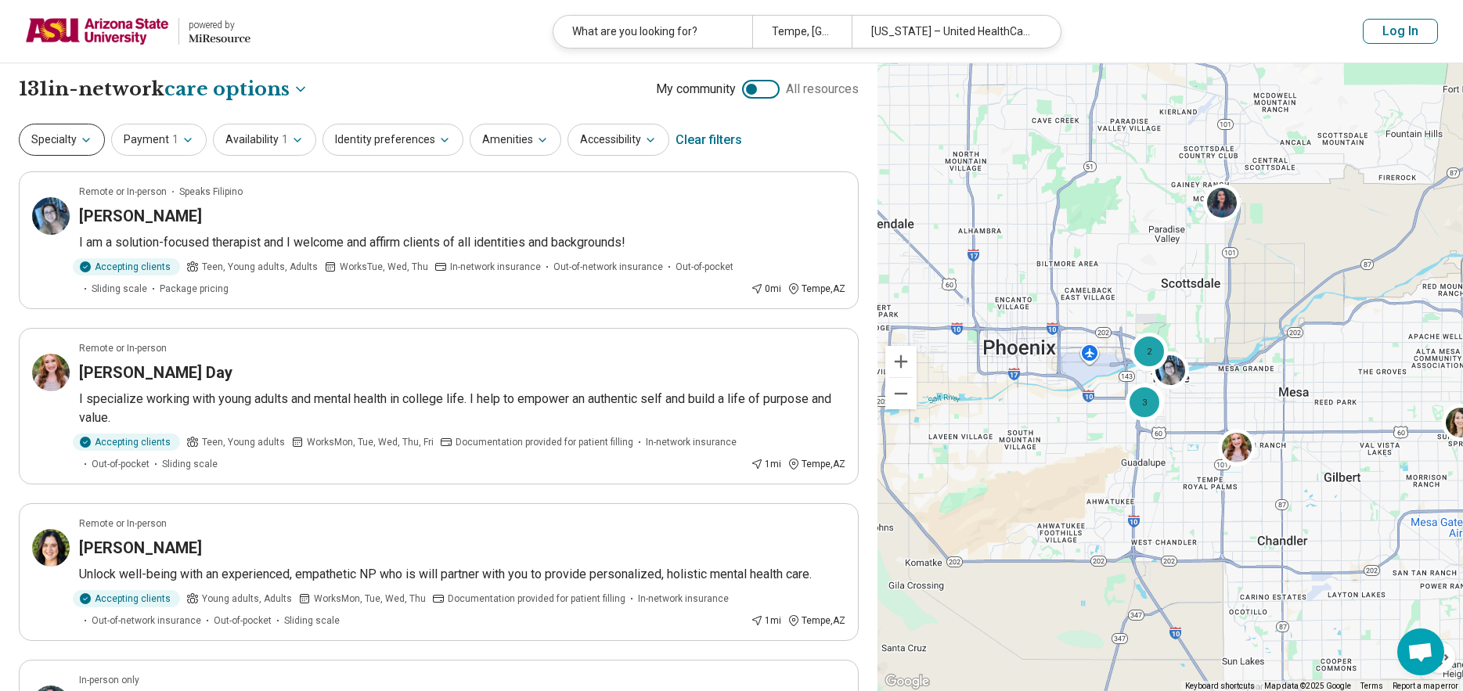
click at [60, 135] on button "Specialty" at bounding box center [62, 140] width 86 height 32
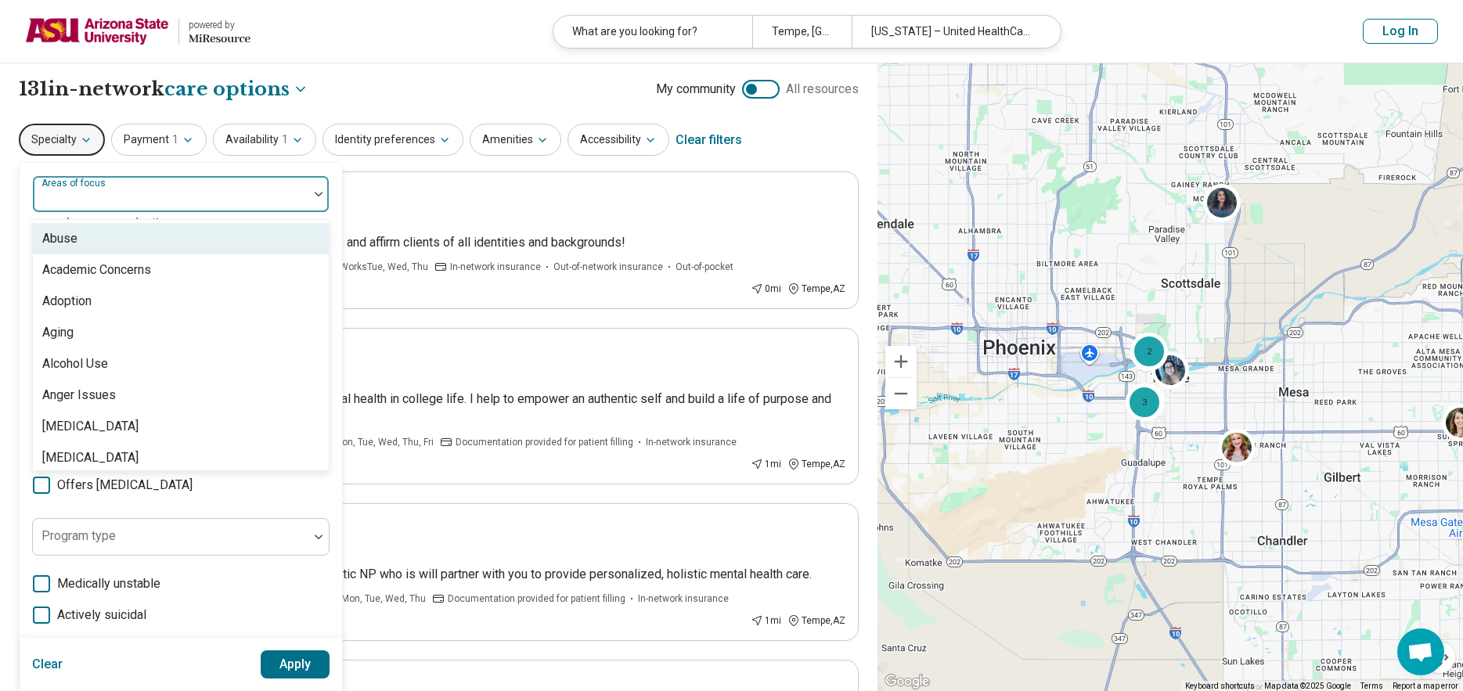
click at [102, 201] on div at bounding box center [170, 200] width 263 height 22
click at [107, 229] on div "Abuse" at bounding box center [181, 238] width 296 height 31
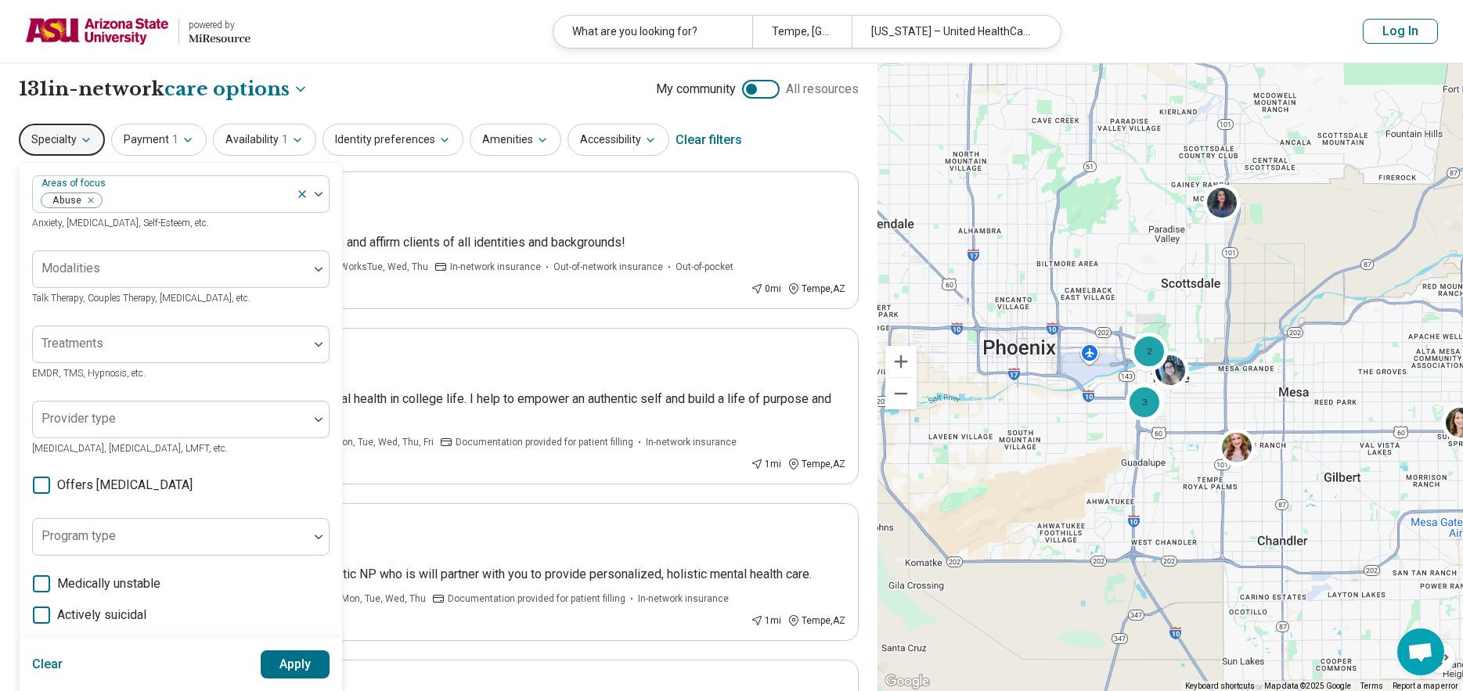
click at [274, 655] on button "Apply" at bounding box center [296, 665] width 70 height 28
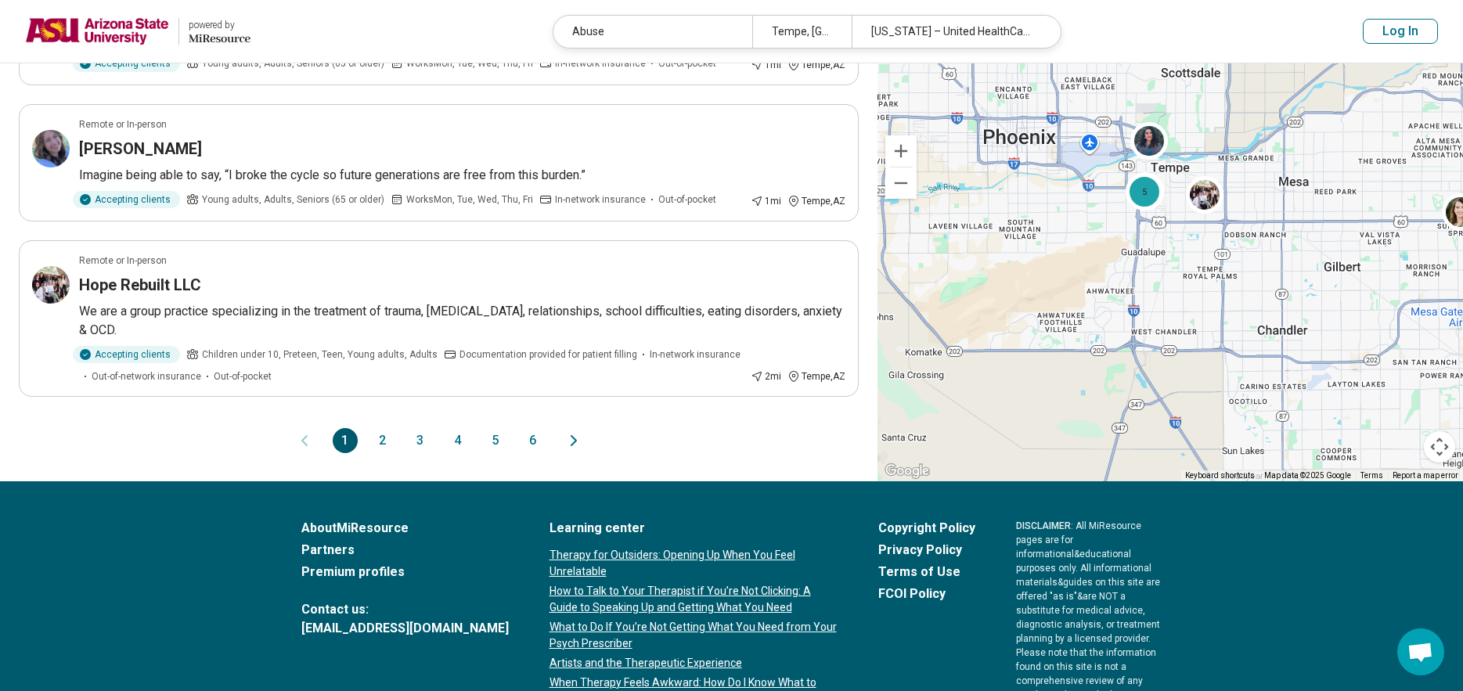
scroll to position [1369, 0]
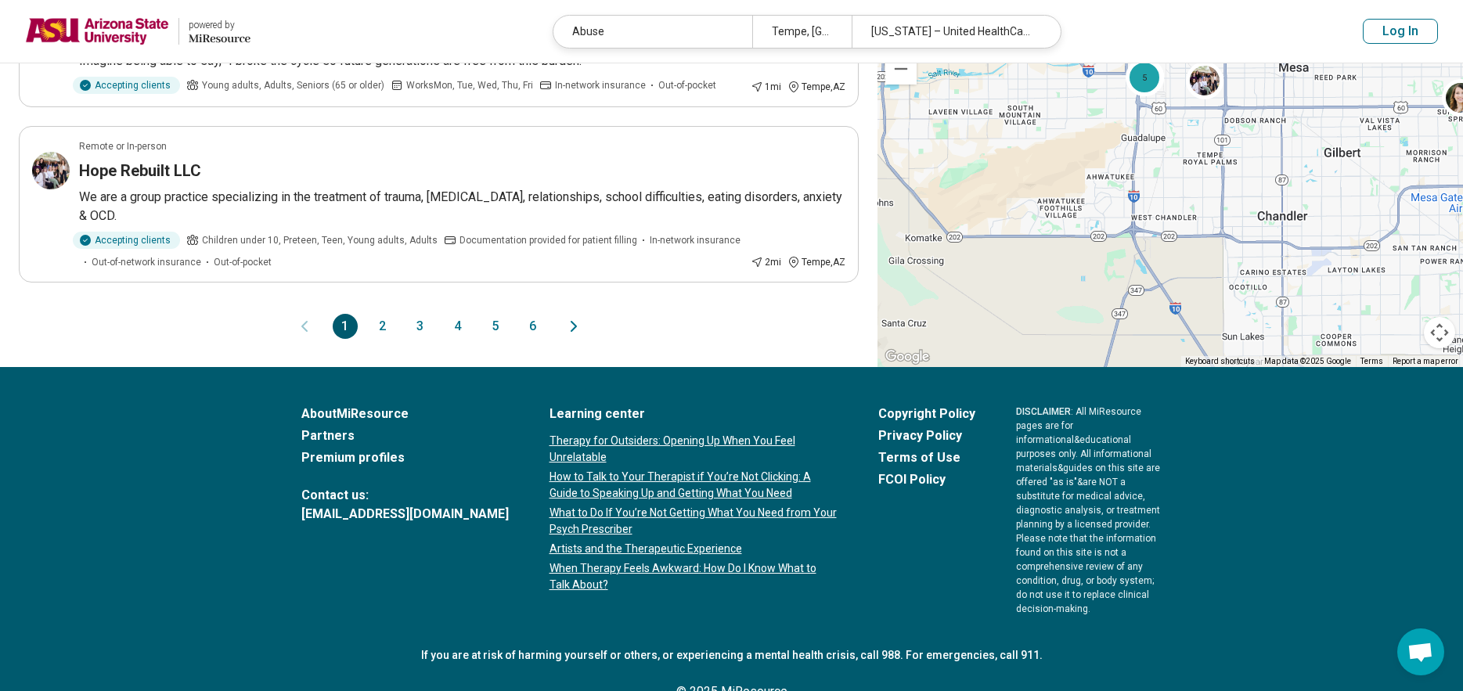
click at [419, 314] on button "3" at bounding box center [420, 326] width 25 height 25
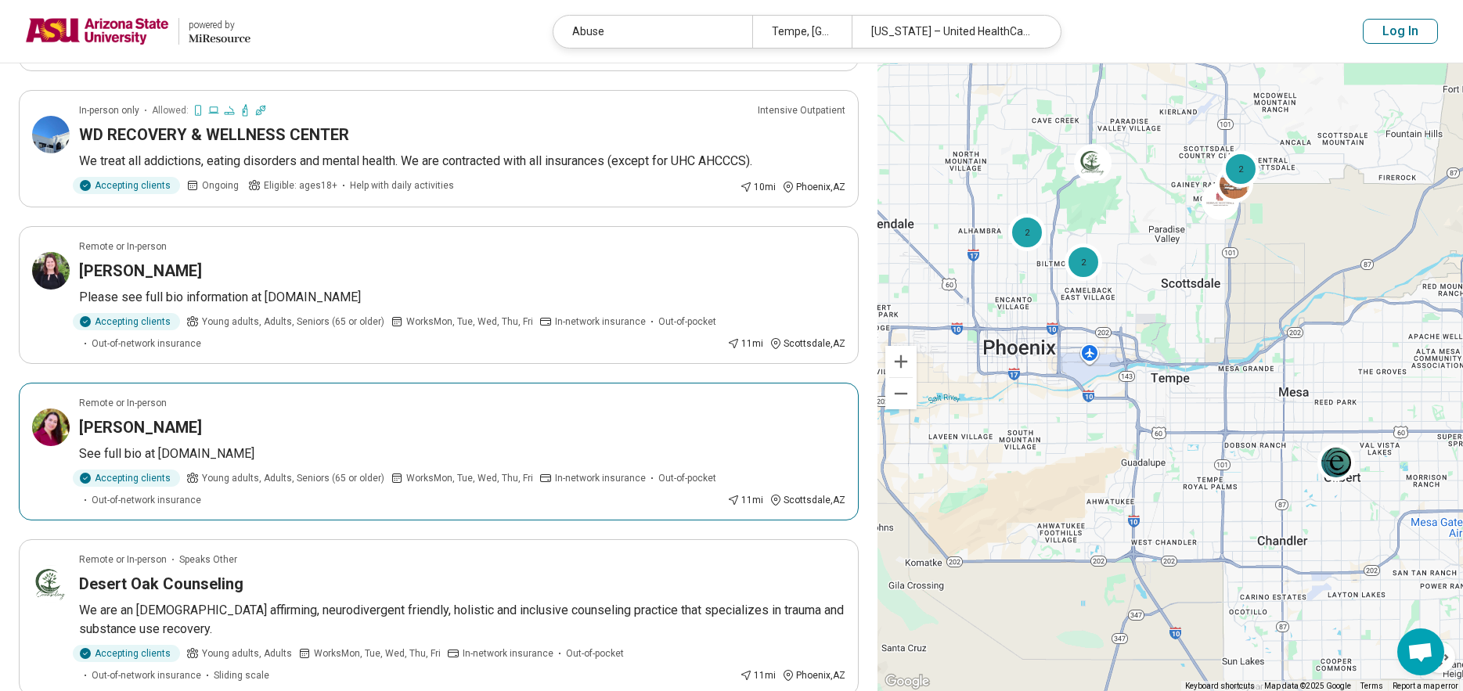
scroll to position [1331, 0]
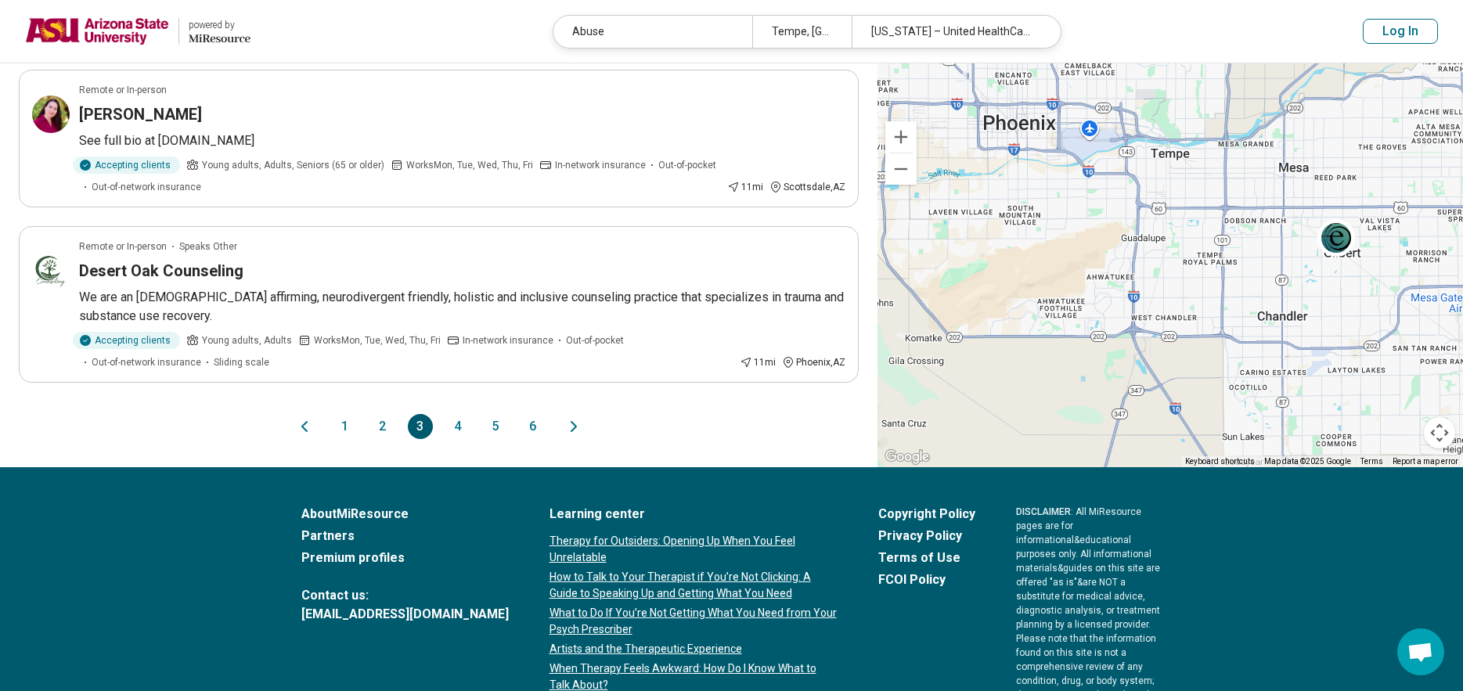
click at [386, 414] on button "2" at bounding box center [382, 426] width 25 height 25
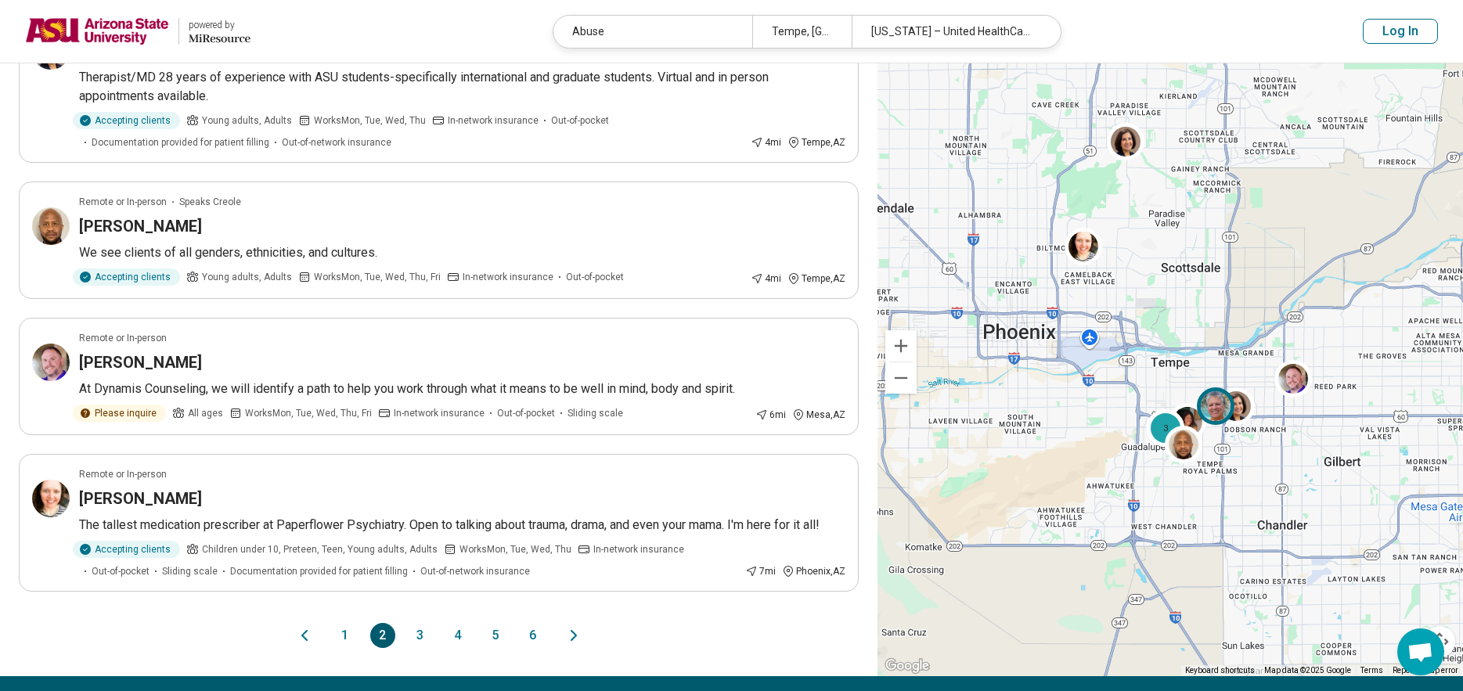
scroll to position [1096, 0]
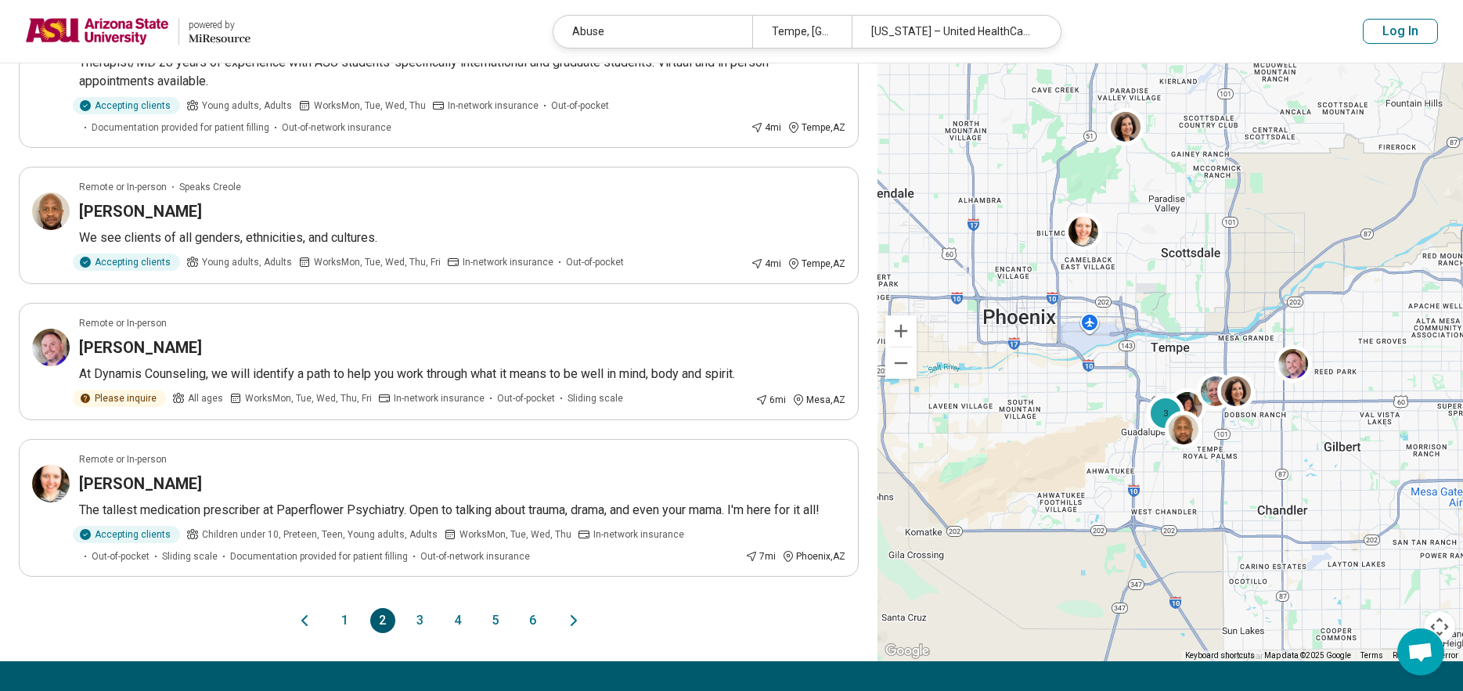
click at [465, 608] on button "4" at bounding box center [458, 620] width 25 height 25
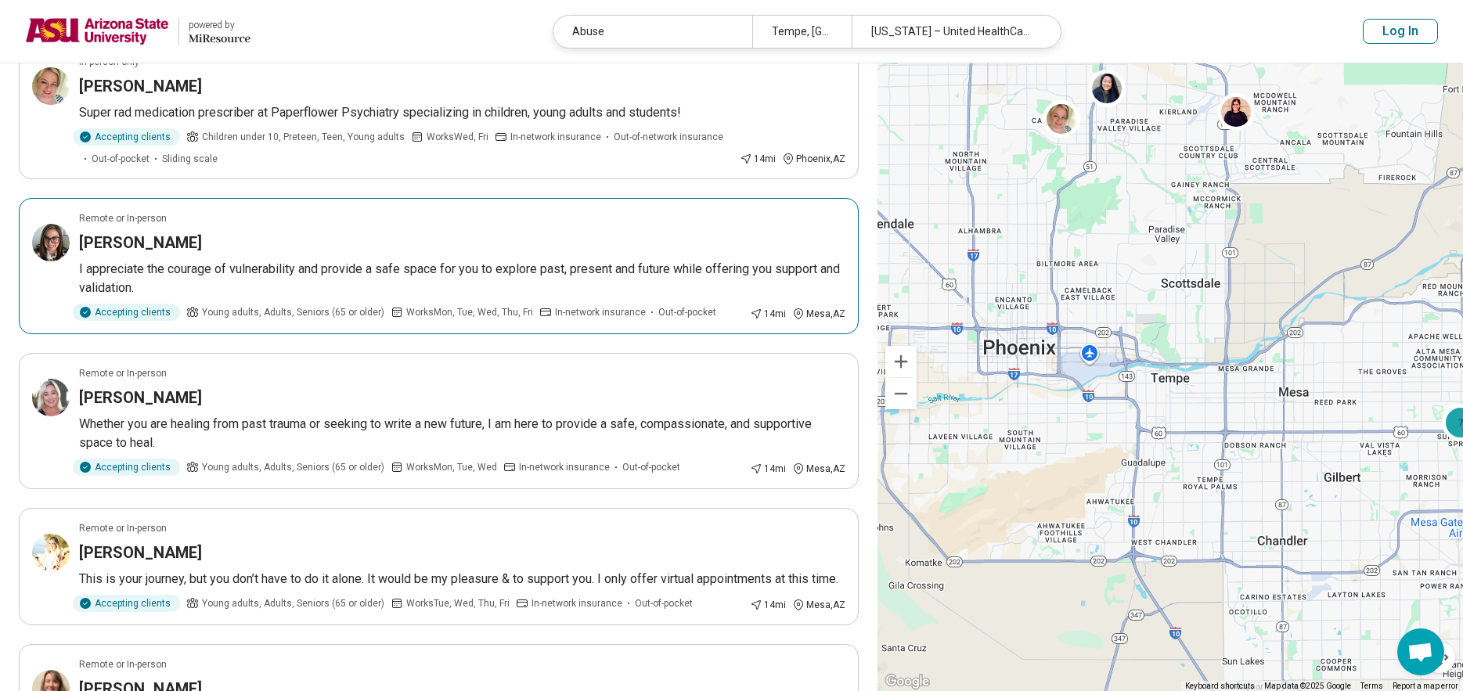
scroll to position [313, 0]
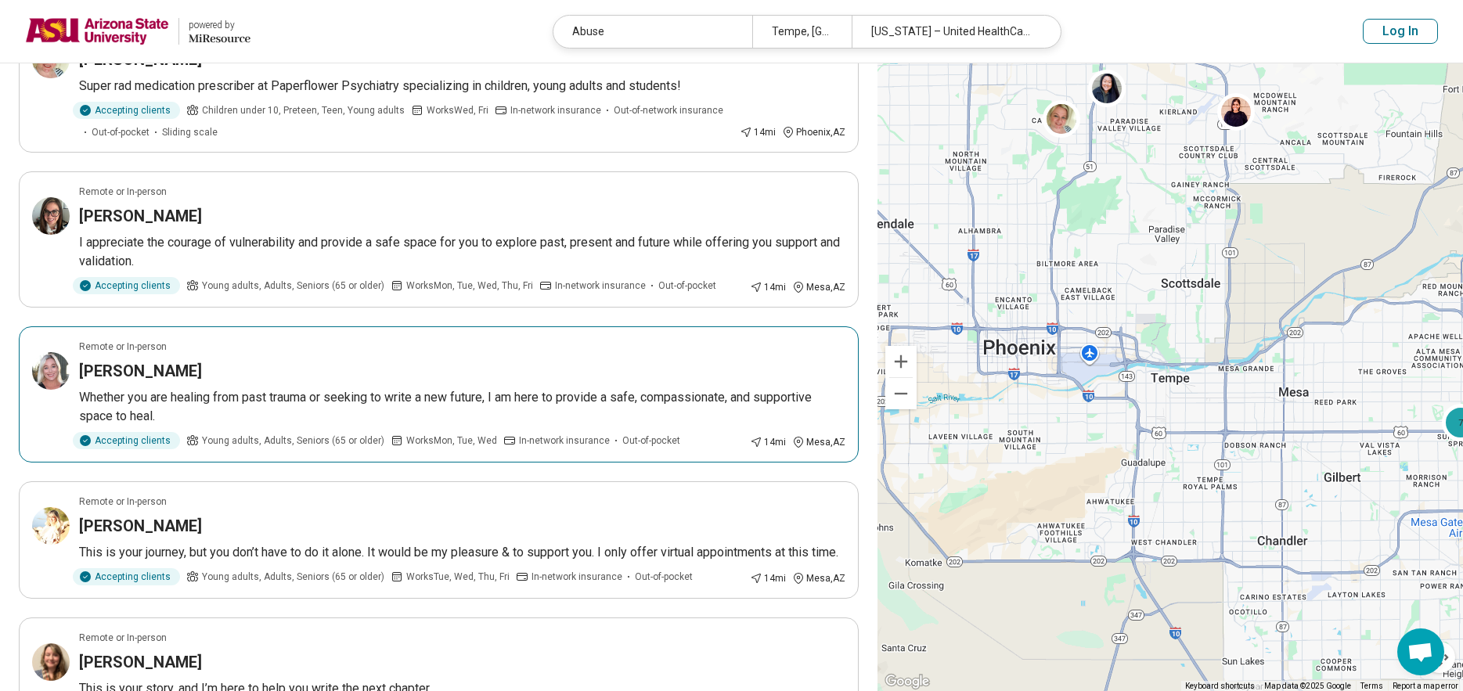
click at [55, 360] on img at bounding box center [51, 371] width 38 height 38
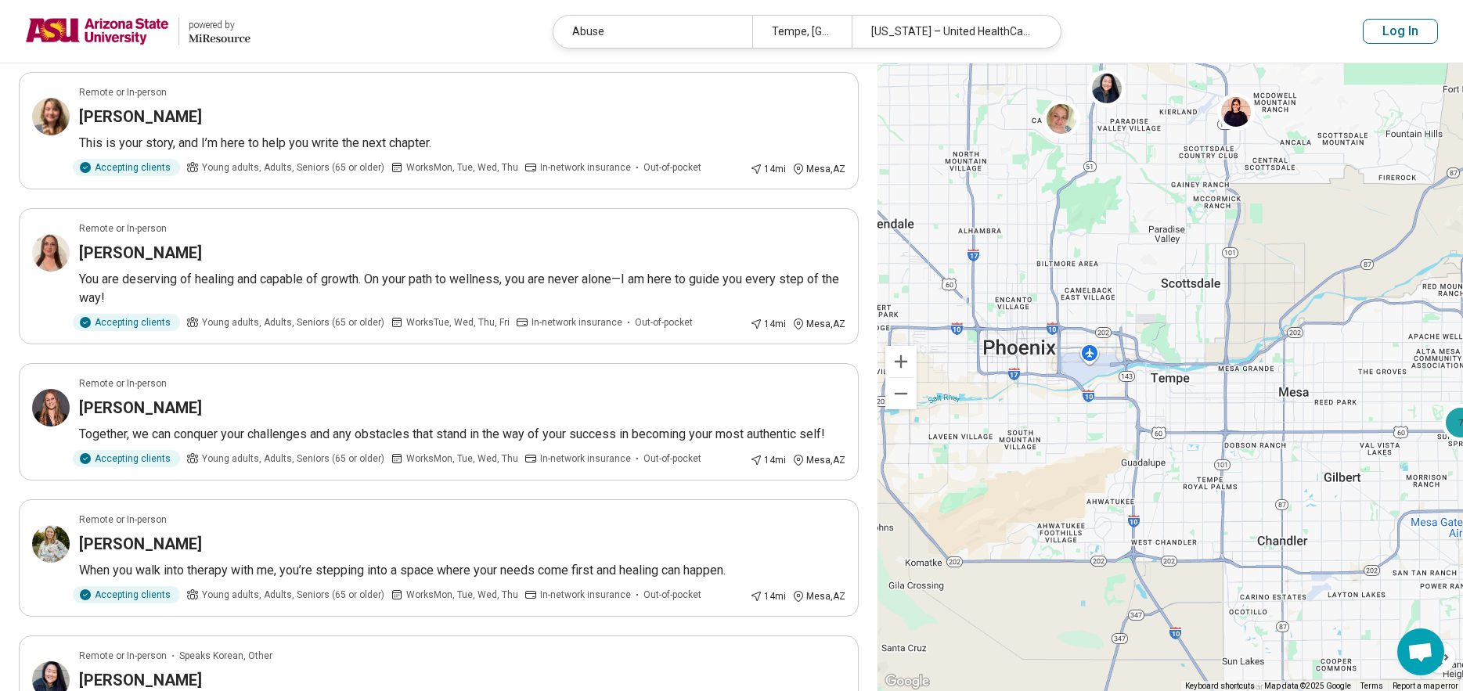
scroll to position [940, 0]
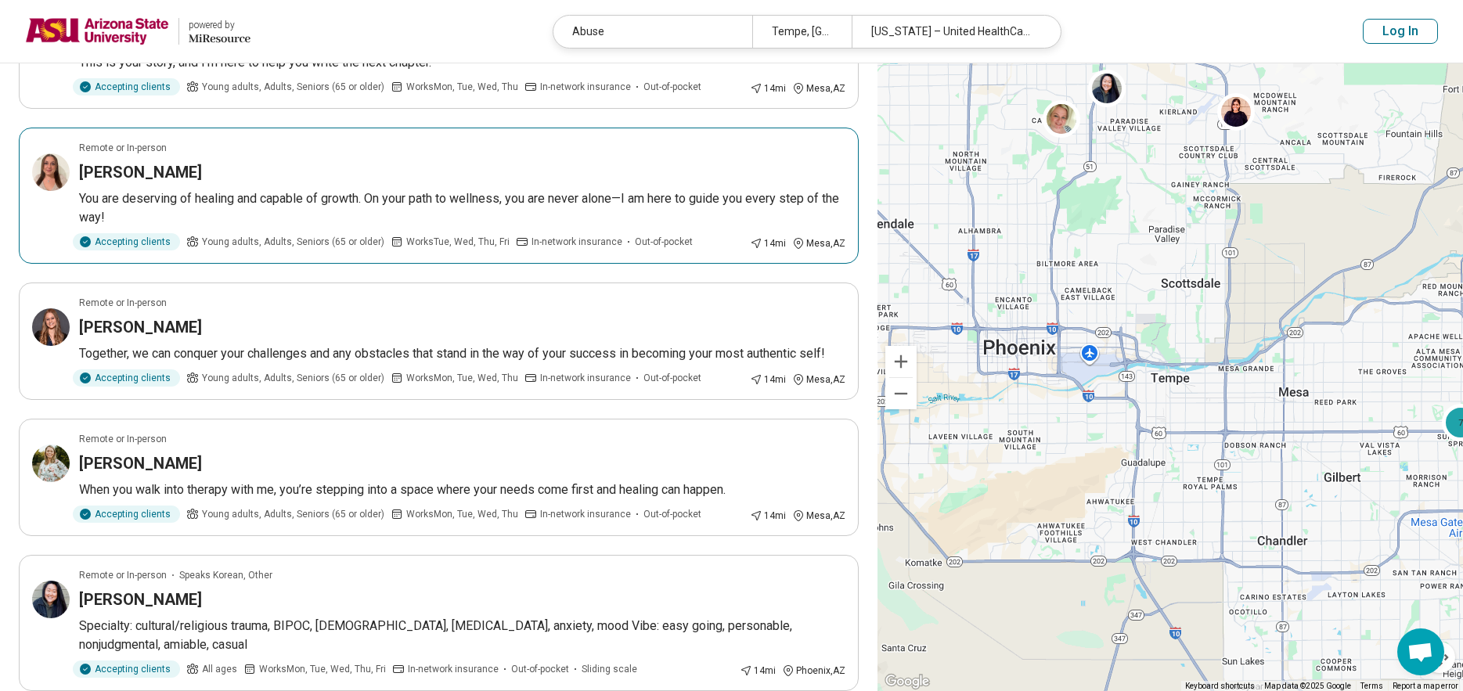
click at [67, 191] on img at bounding box center [51, 172] width 38 height 38
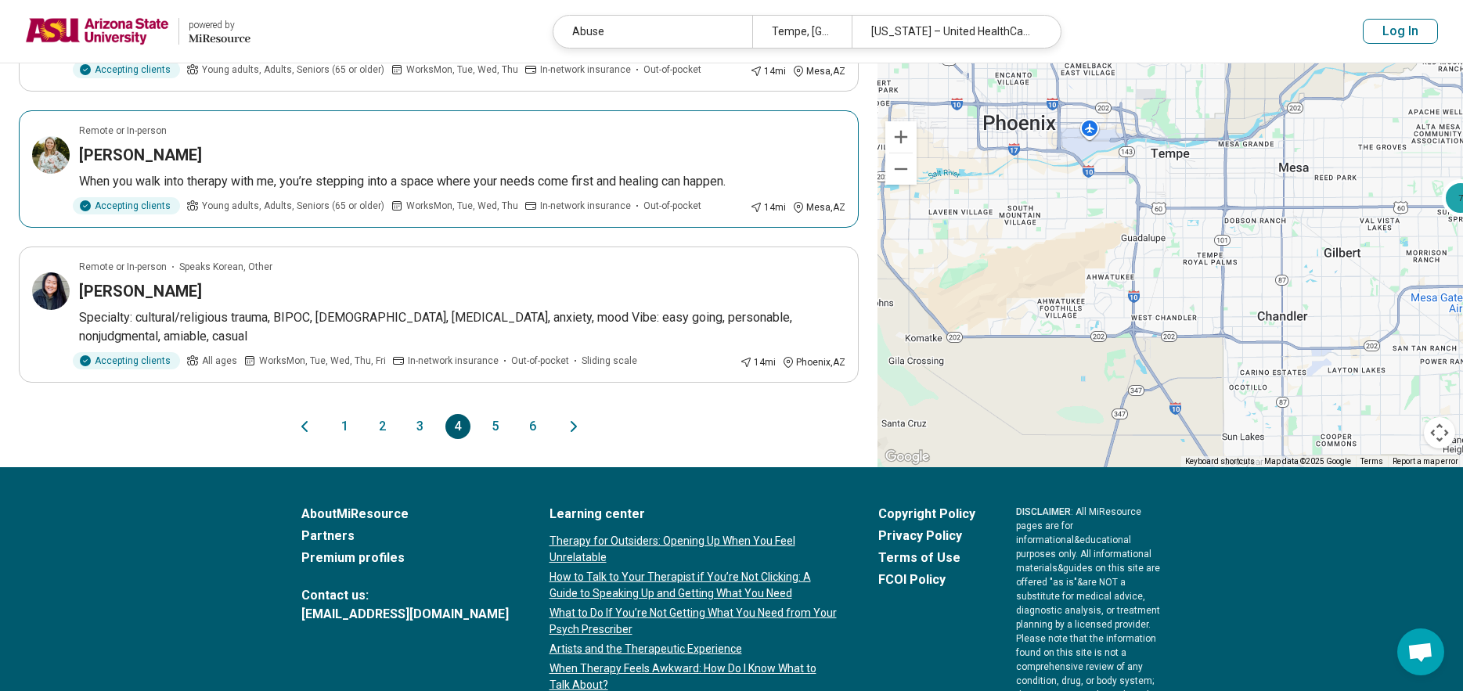
scroll to position [1253, 0]
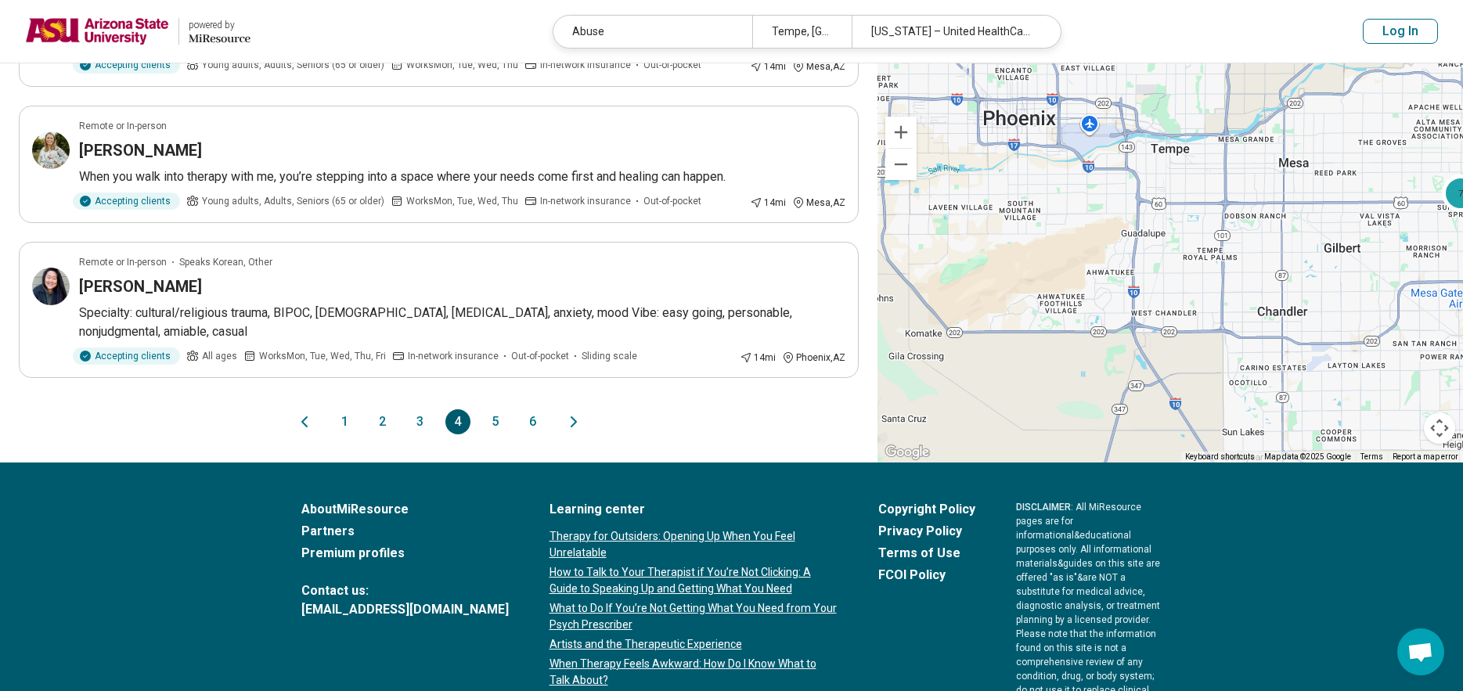
click at [495, 422] on button "5" at bounding box center [495, 421] width 25 height 25
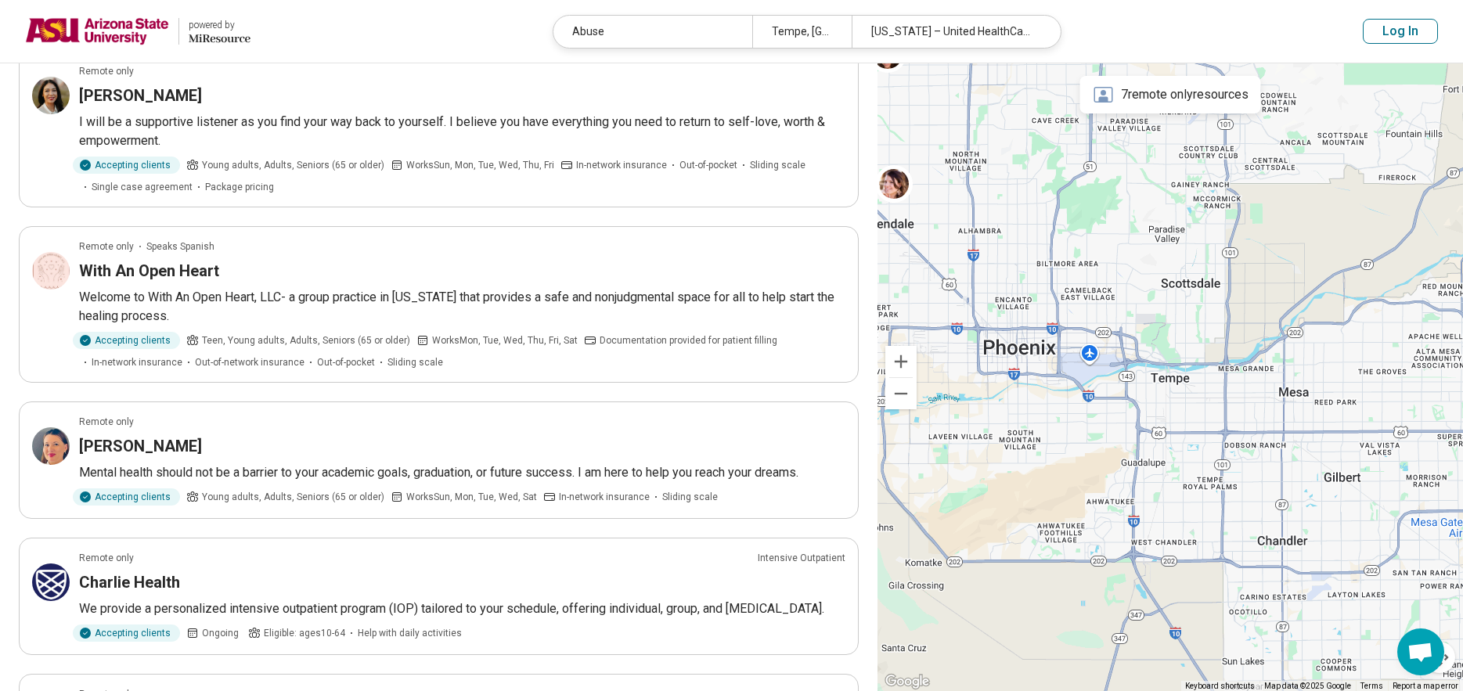
scroll to position [783, 0]
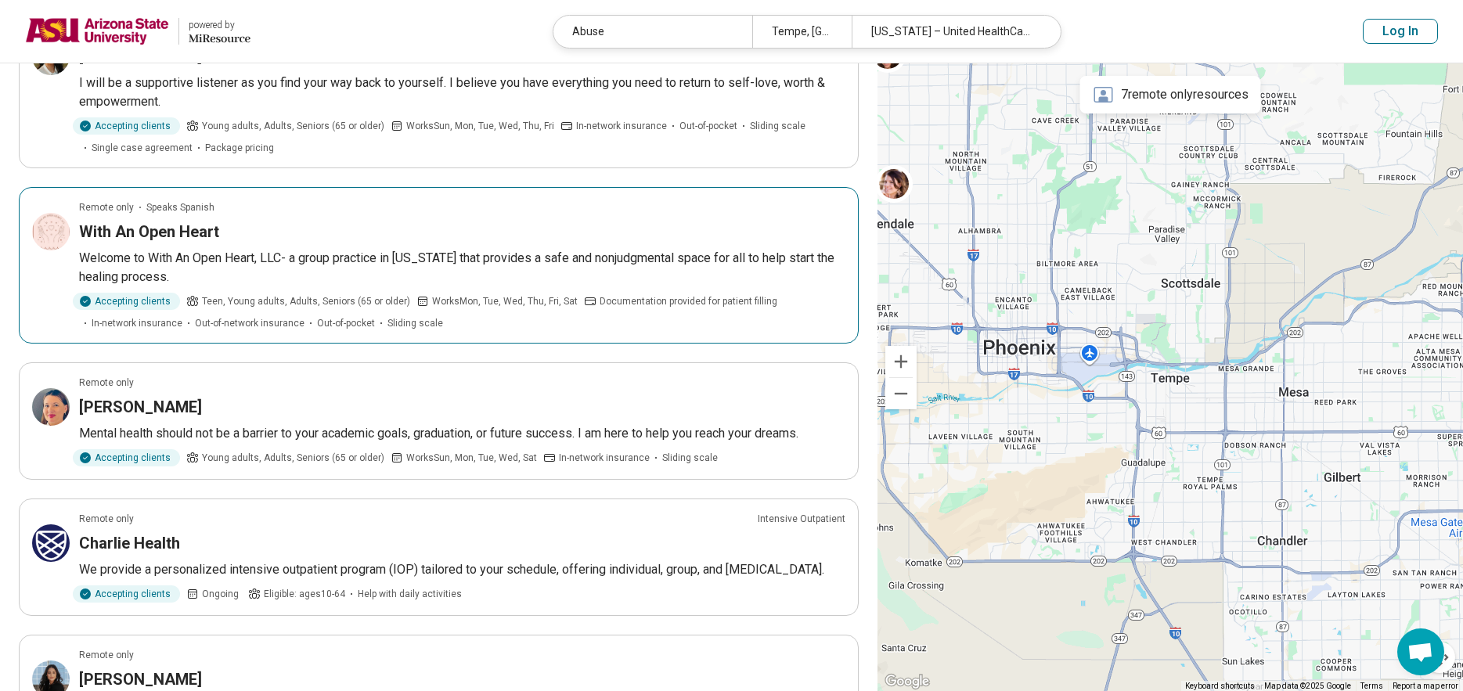
click at [99, 225] on h3 "With An Open Heart" at bounding box center [149, 232] width 140 height 22
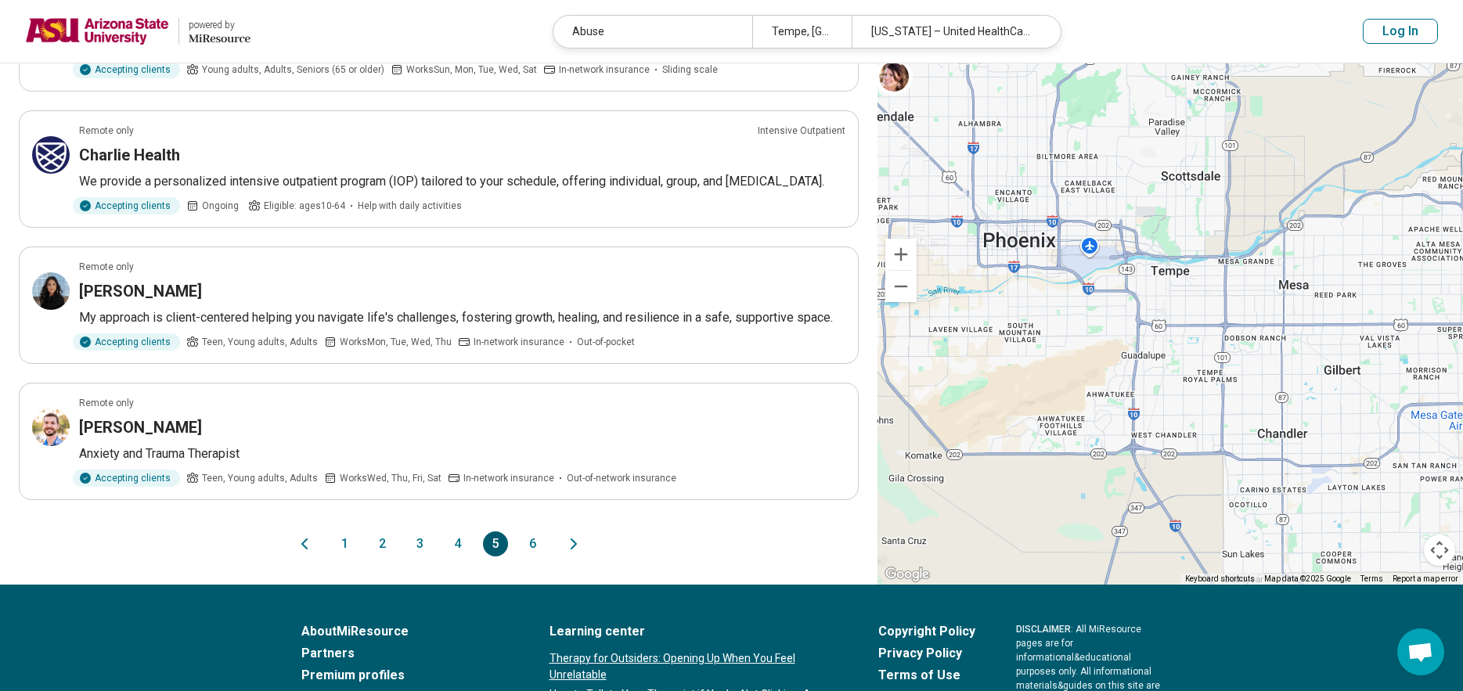
scroll to position [1174, 0]
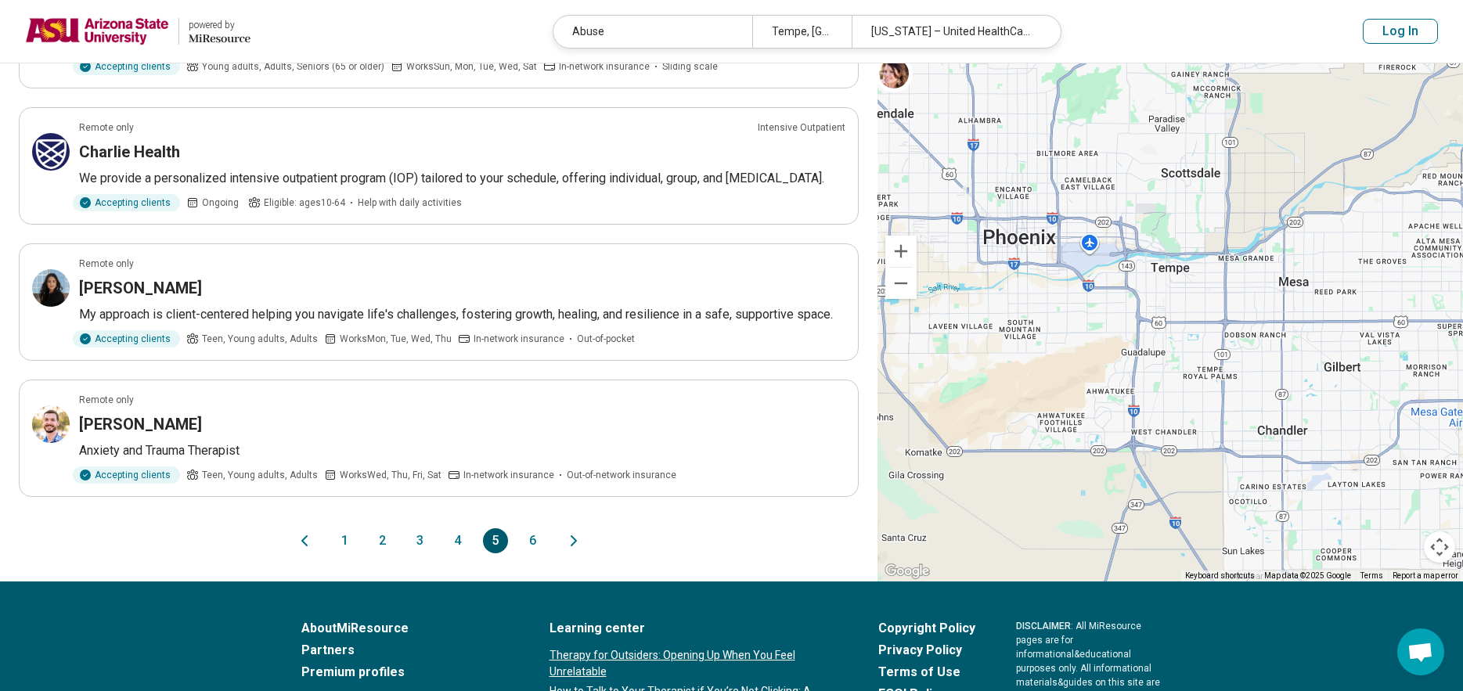
click at [348, 543] on button "1" at bounding box center [345, 541] width 25 height 25
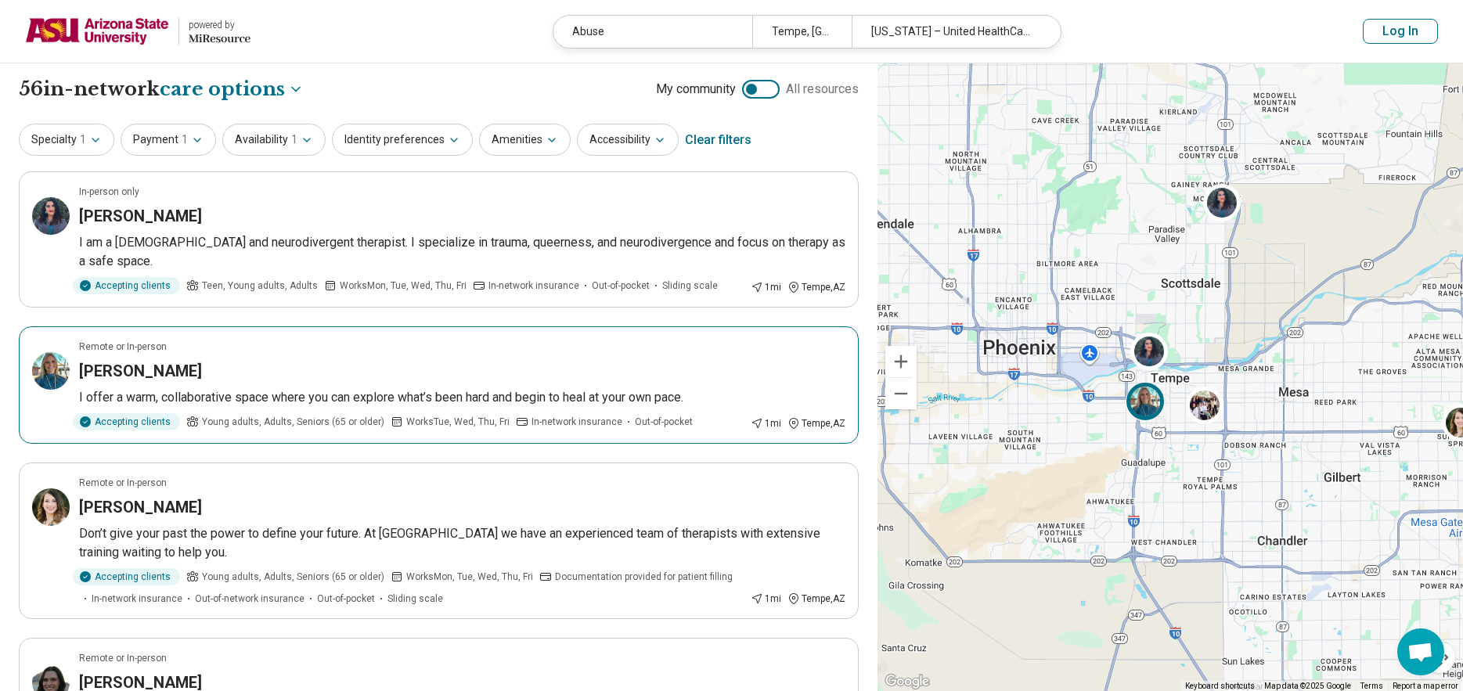
click at [47, 352] on img at bounding box center [51, 371] width 38 height 38
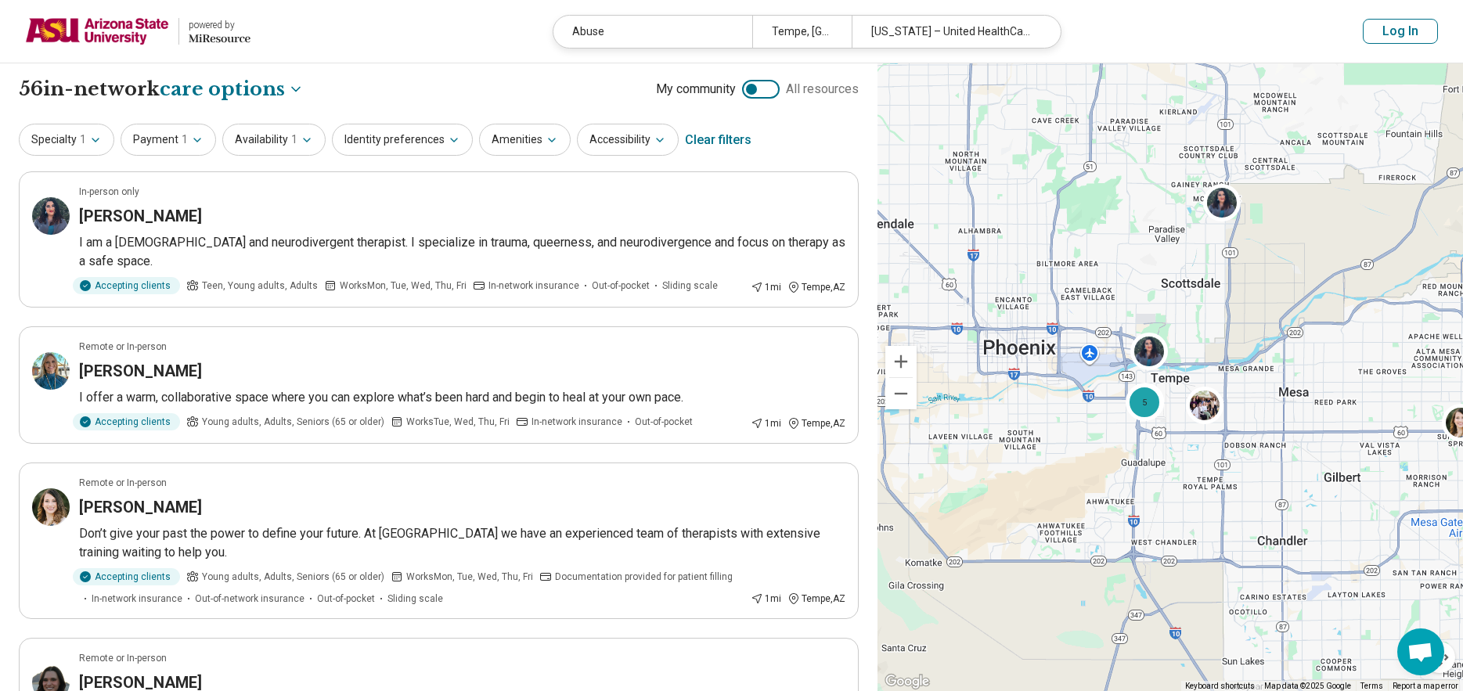
click at [139, 41] on img at bounding box center [97, 32] width 144 height 38
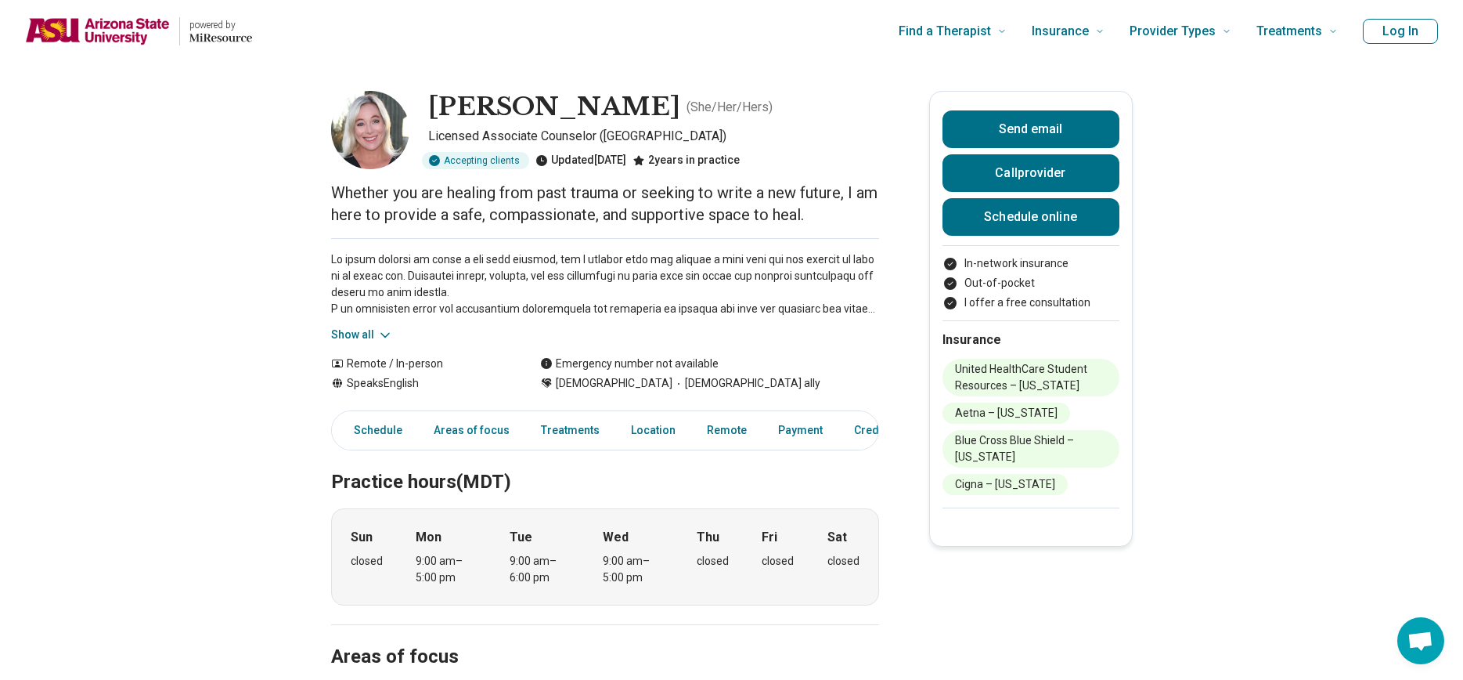
click at [367, 327] on button "Show all" at bounding box center [362, 334] width 62 height 16
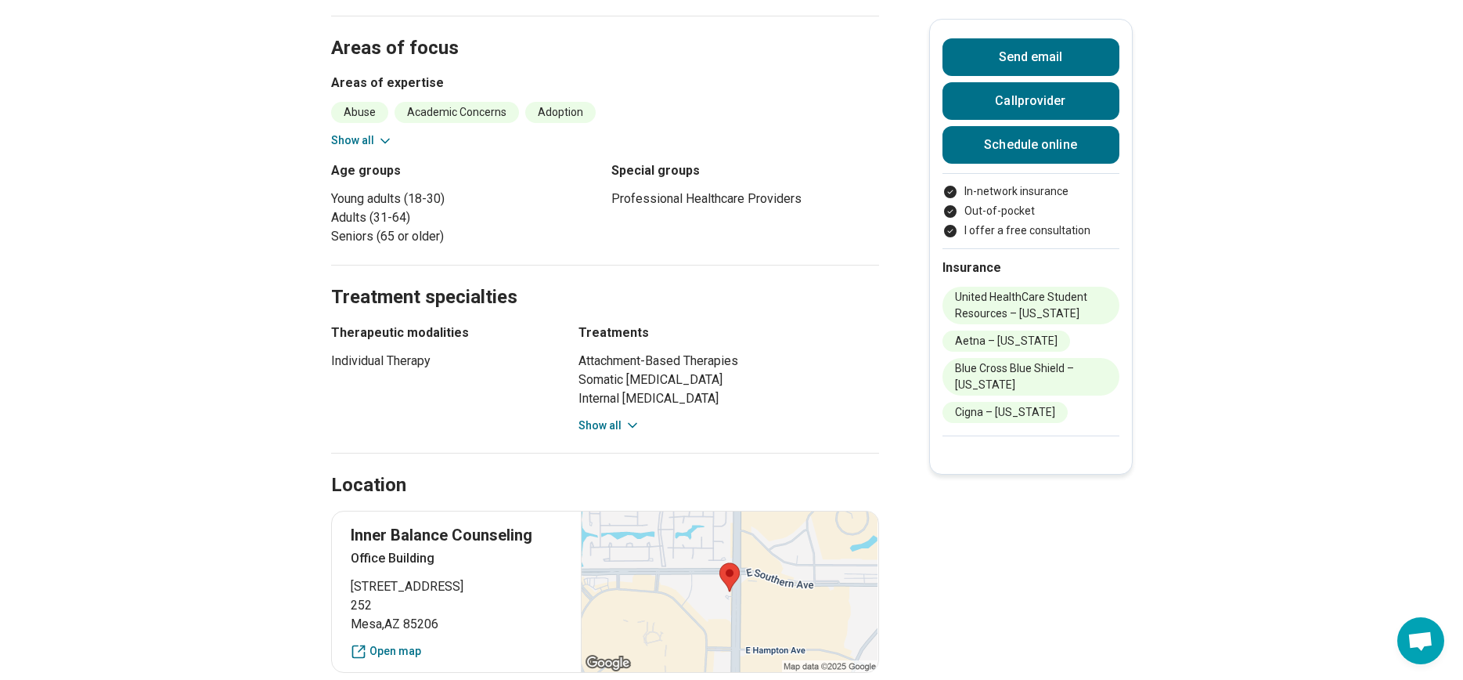
scroll to position [1018, 0]
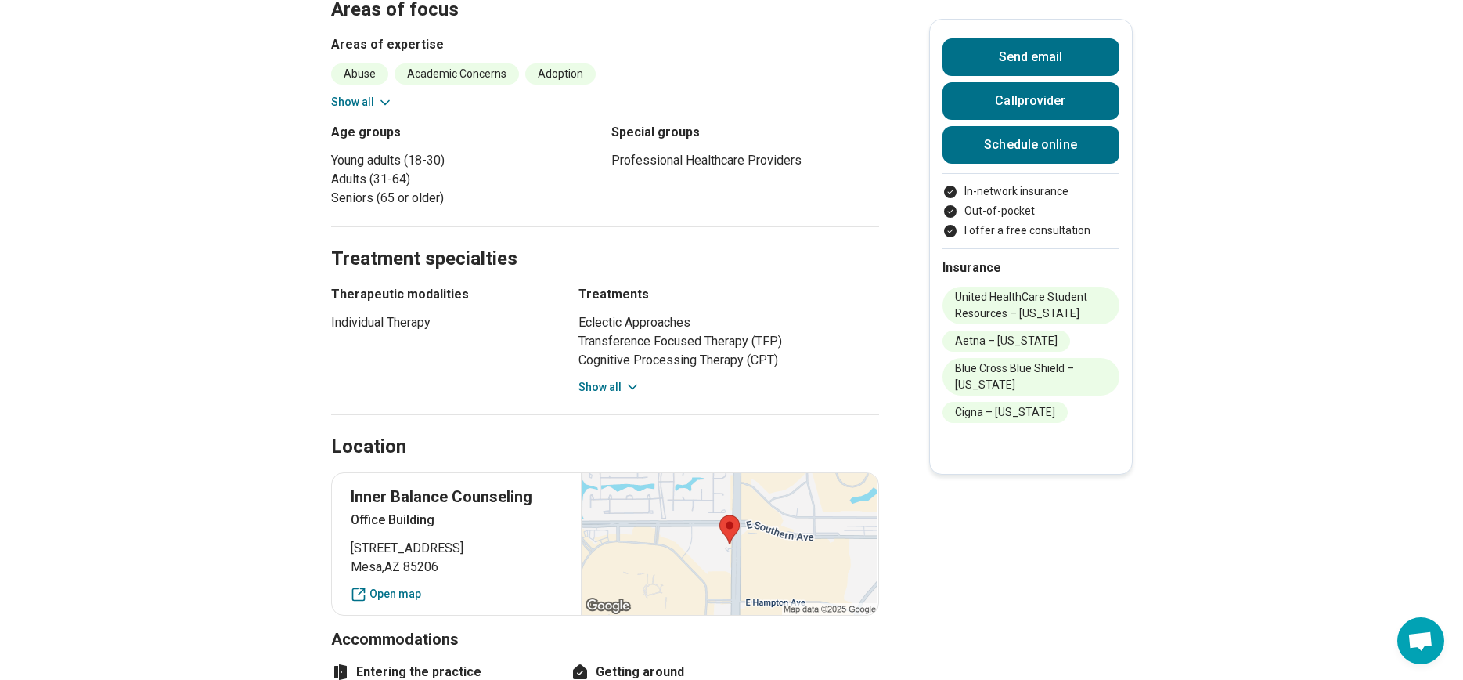
scroll to position [861, 0]
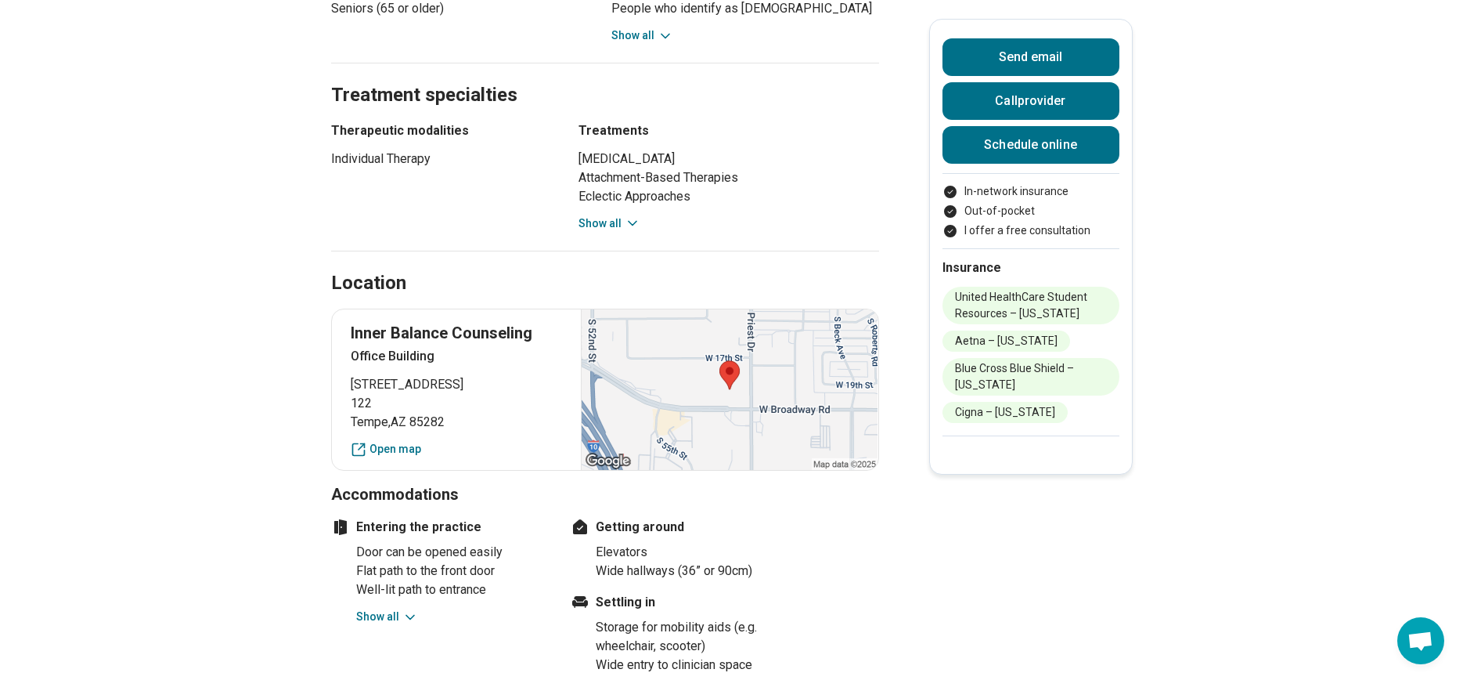
scroll to position [861, 0]
